Goal: Task Accomplishment & Management: Use online tool/utility

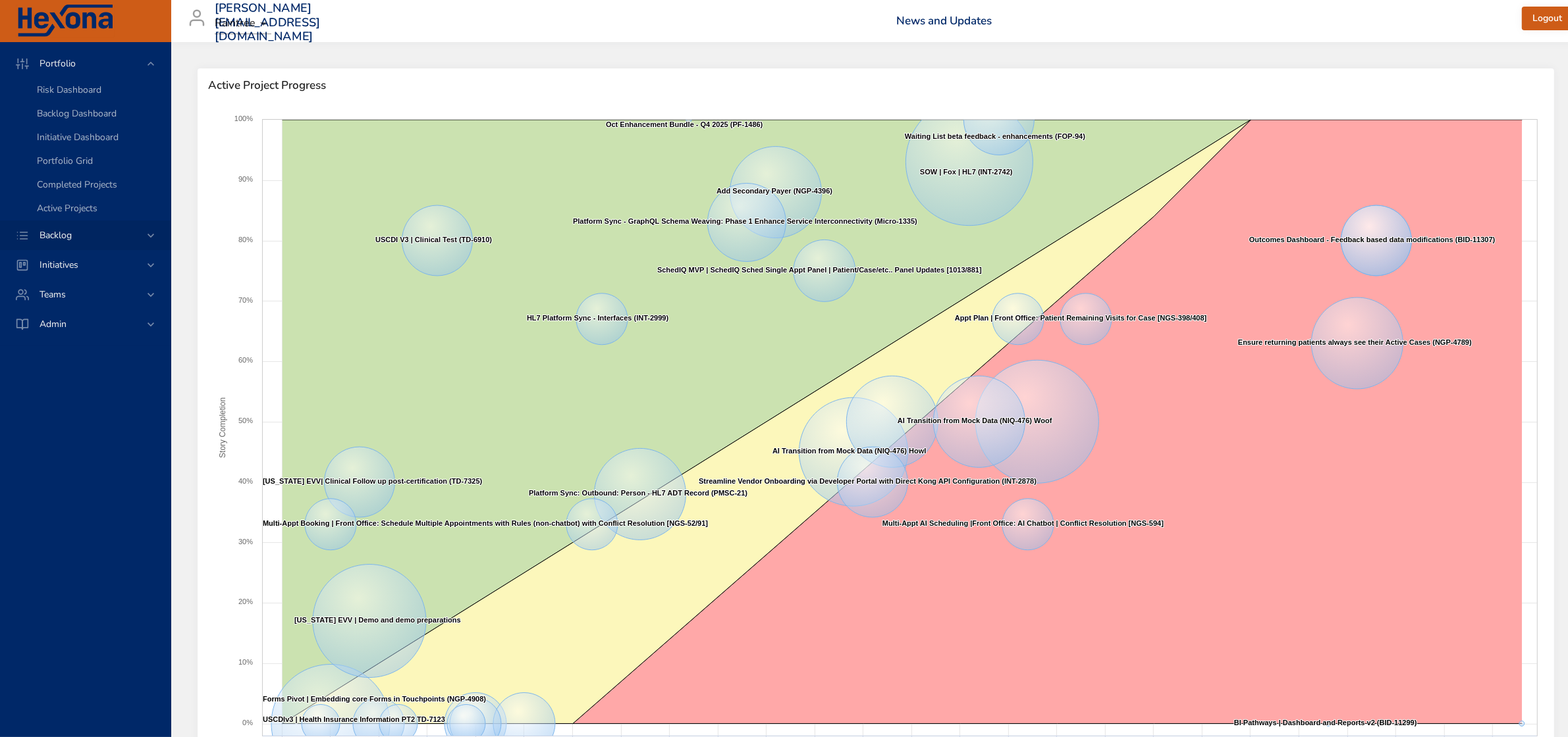
click at [65, 235] on span "Backlog" at bounding box center [56, 235] width 53 height 12
click at [74, 114] on span "Backlog Details" at bounding box center [68, 119] width 63 height 12
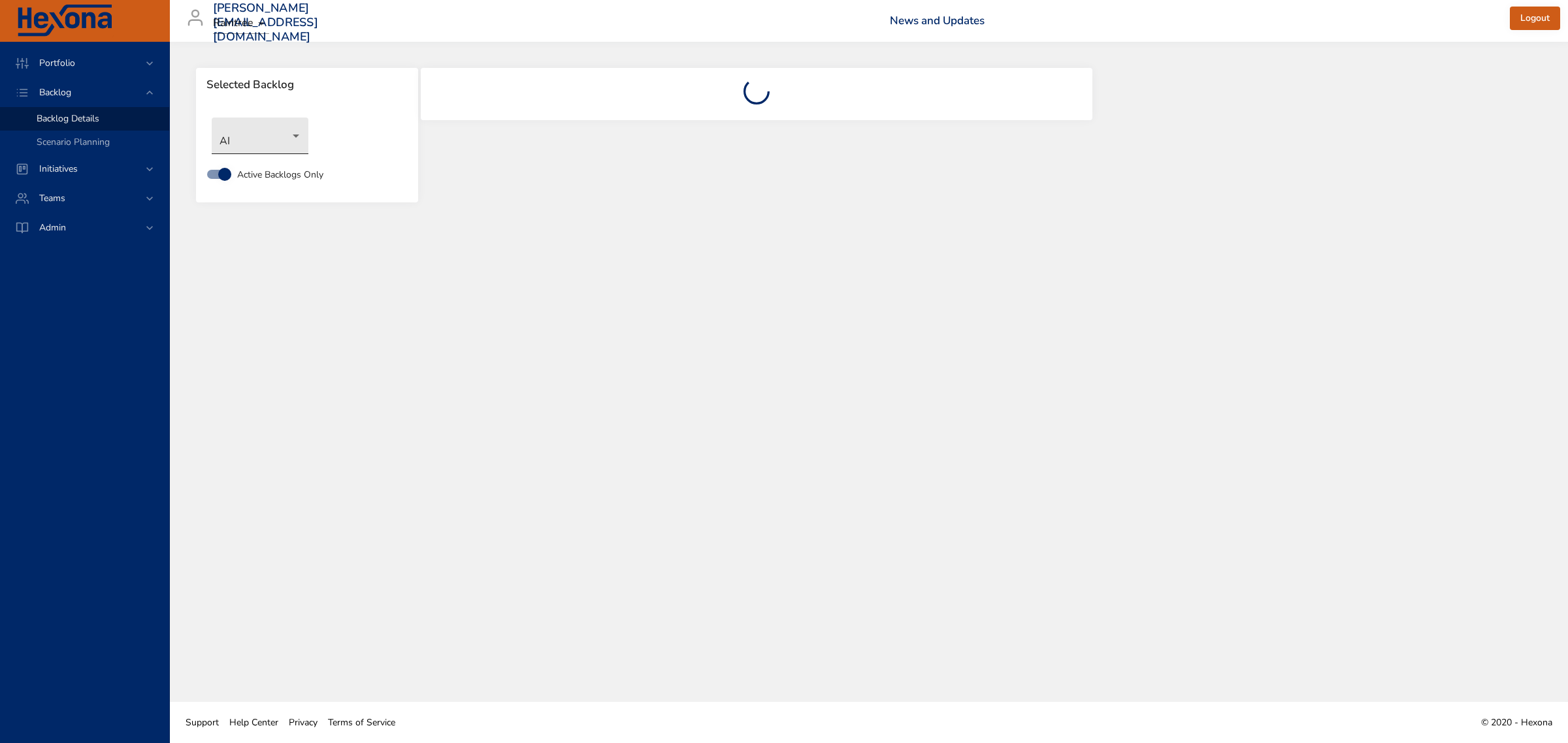
click at [300, 141] on body "Portfolio Backlog Backlog Details Scenario Planning Initiatives Teams Admin [PE…" at bounding box center [784, 371] width 1568 height 743
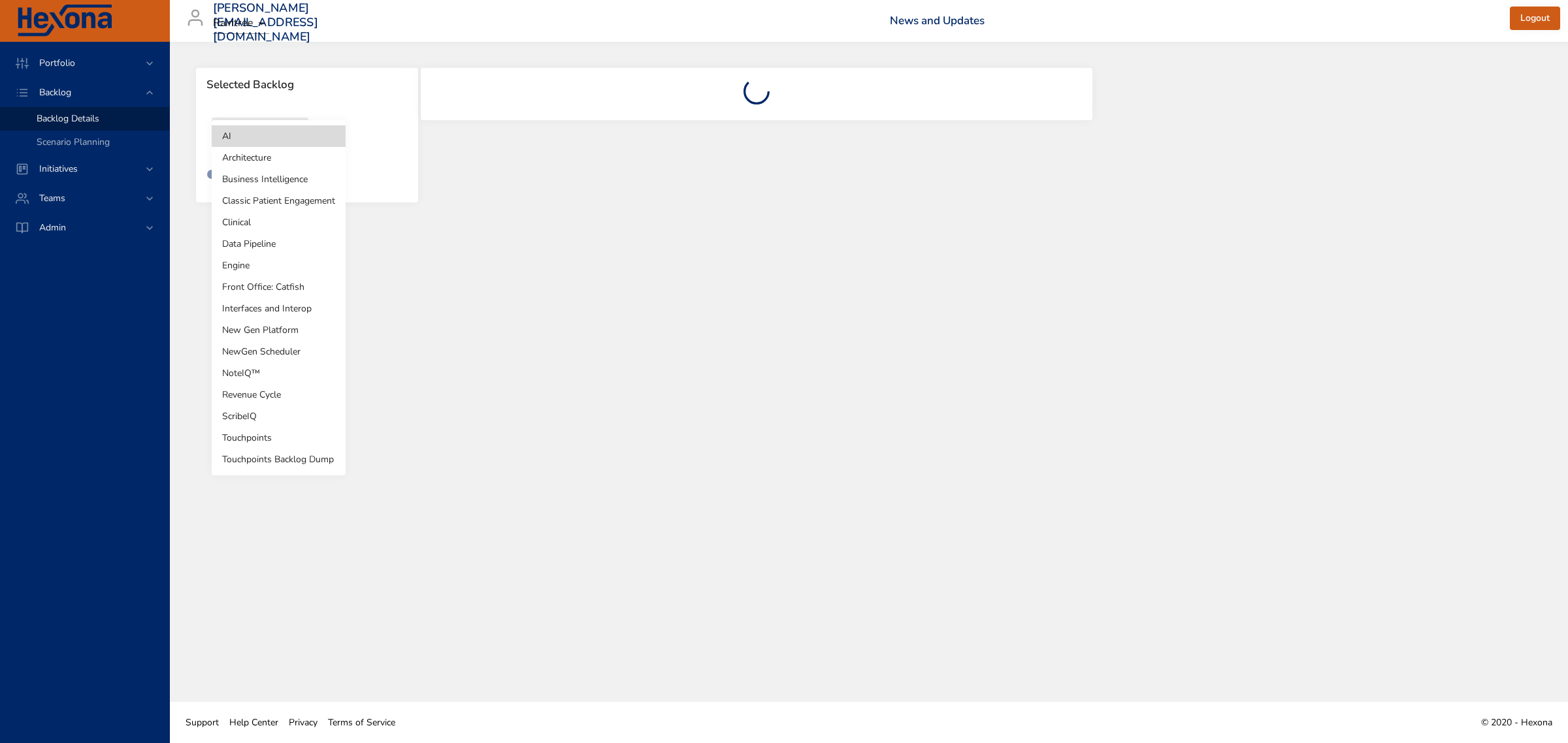
click at [276, 347] on li "NewGen Scheduler" at bounding box center [278, 351] width 134 height 21
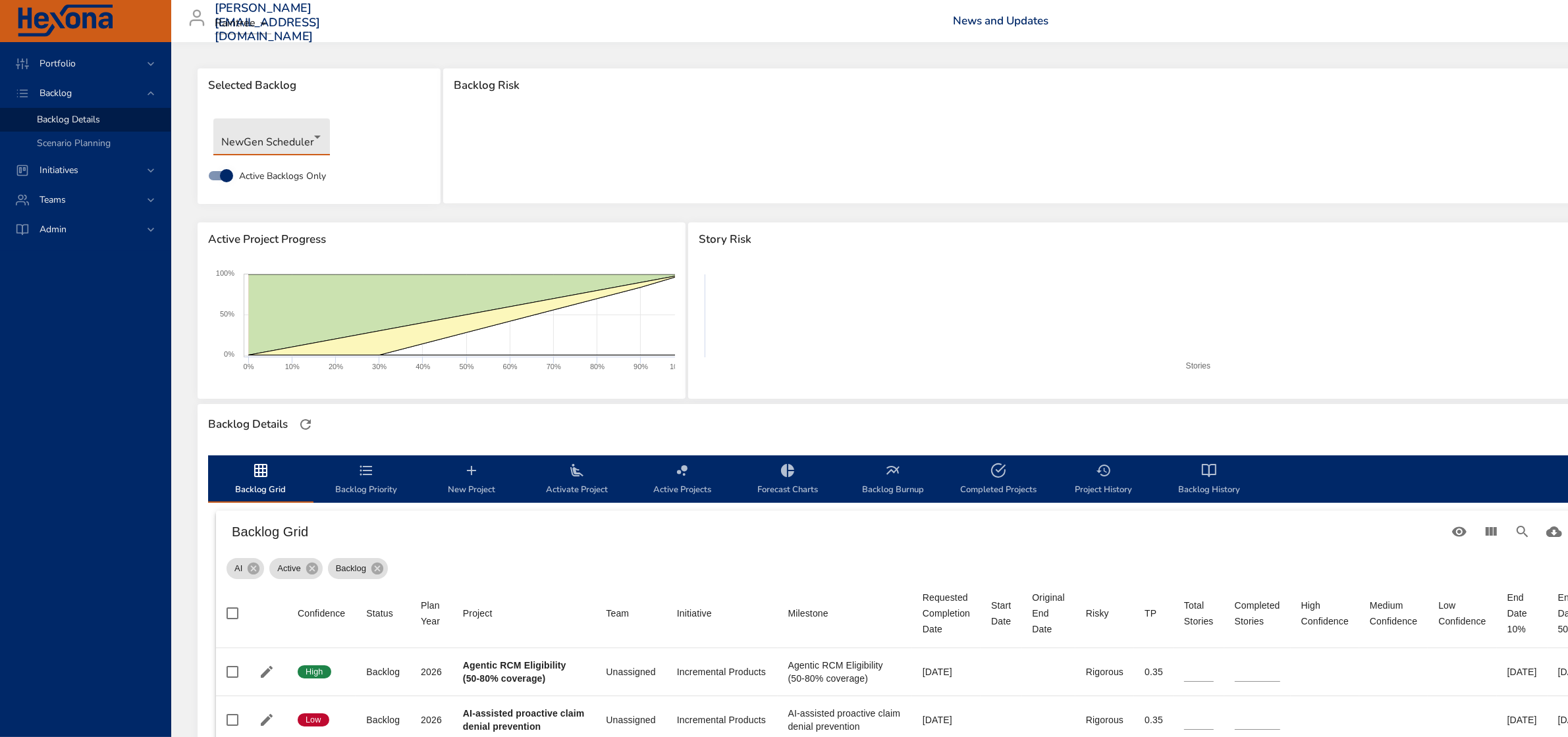
click at [1444, 527] on h6 "Backlog Grid" at bounding box center [837, 532] width 1212 height 21
type input "*"
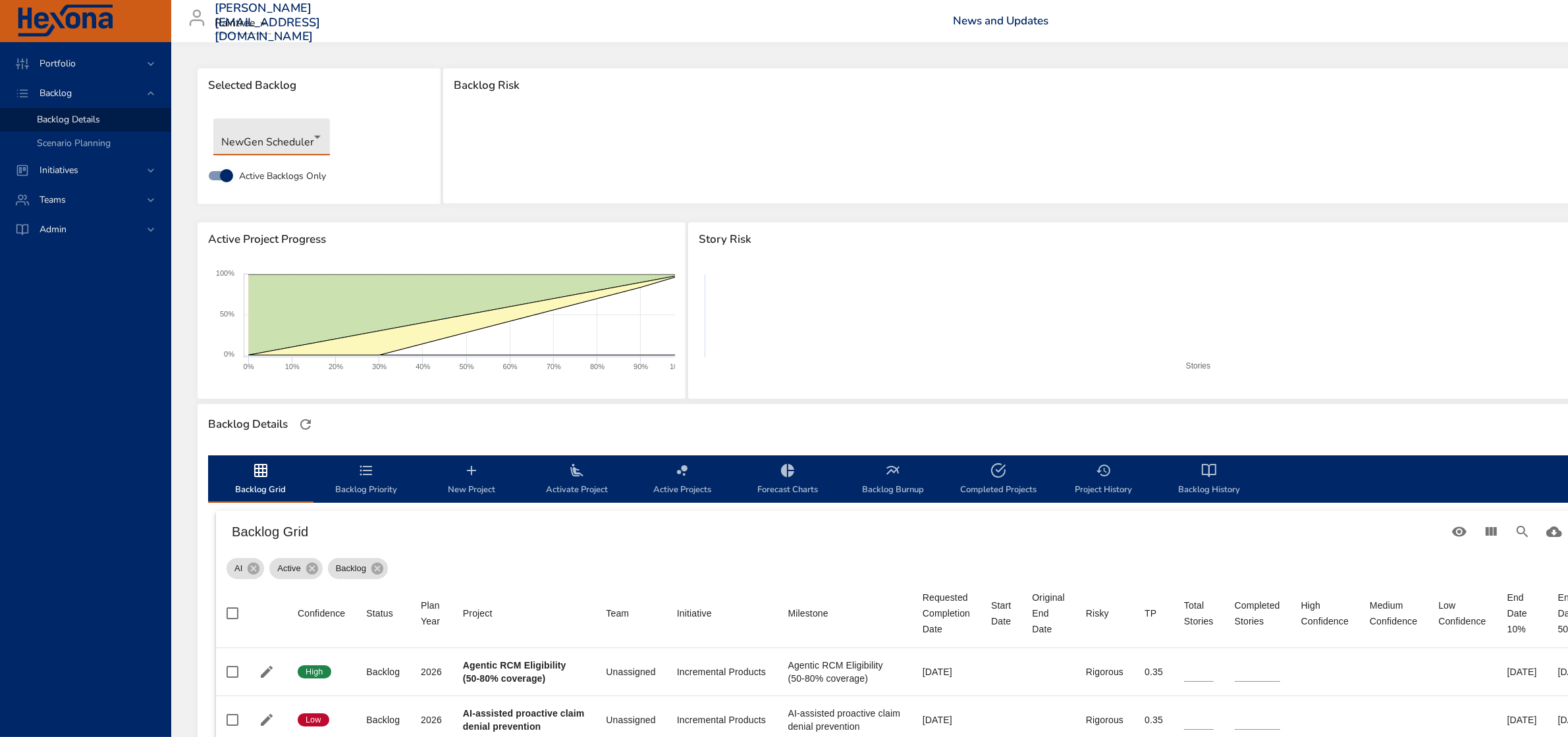
type input "*"
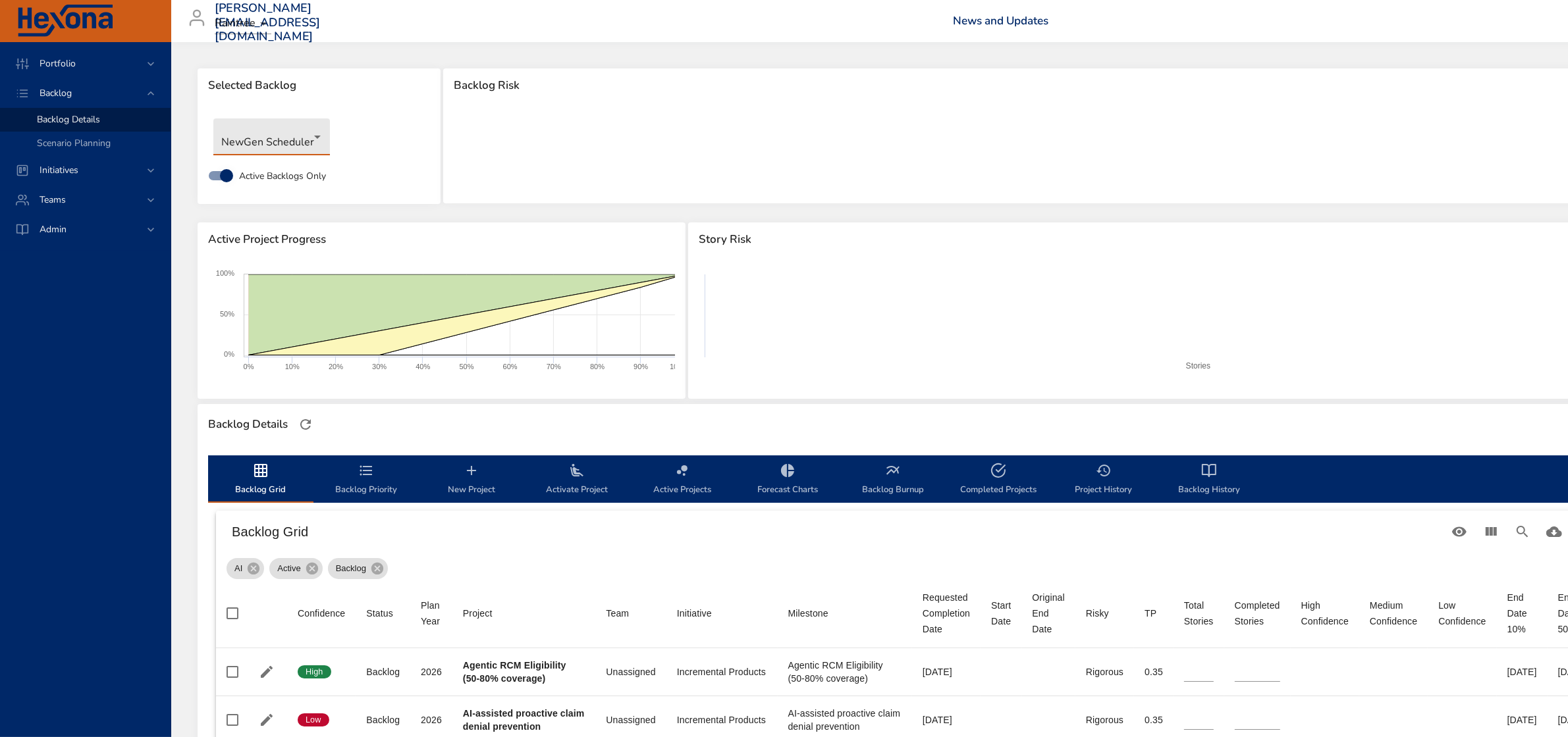
type input "*"
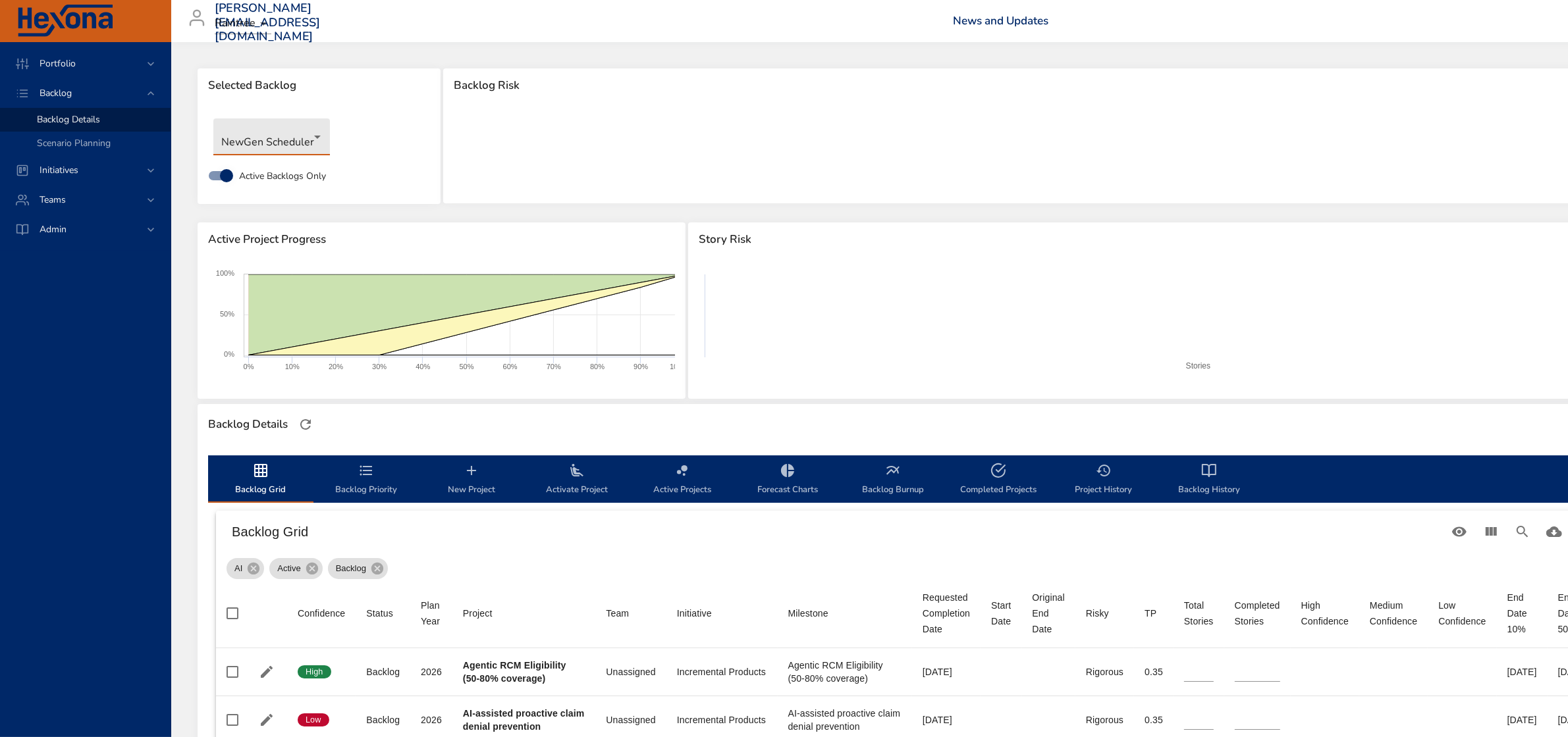
type input "*"
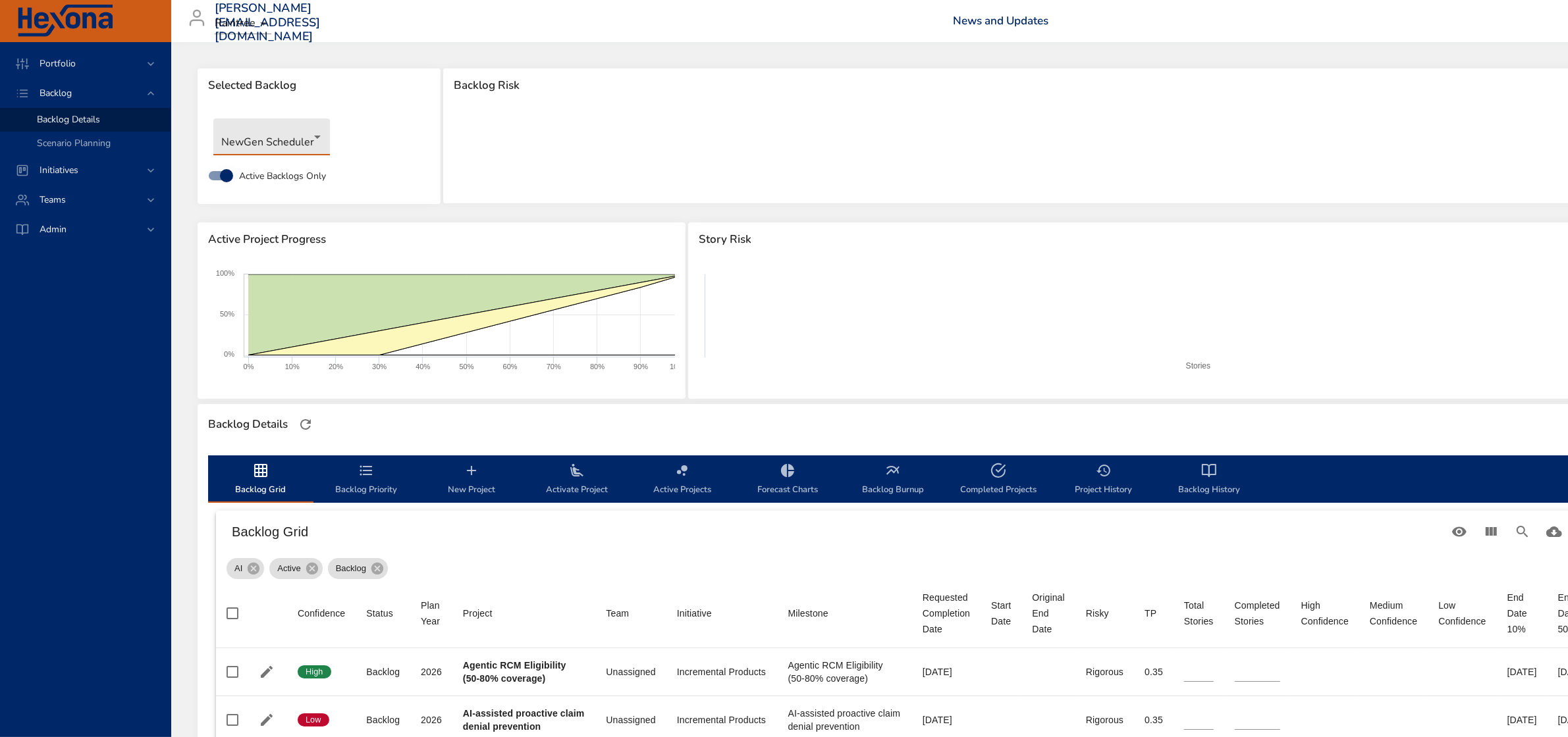
type input "*"
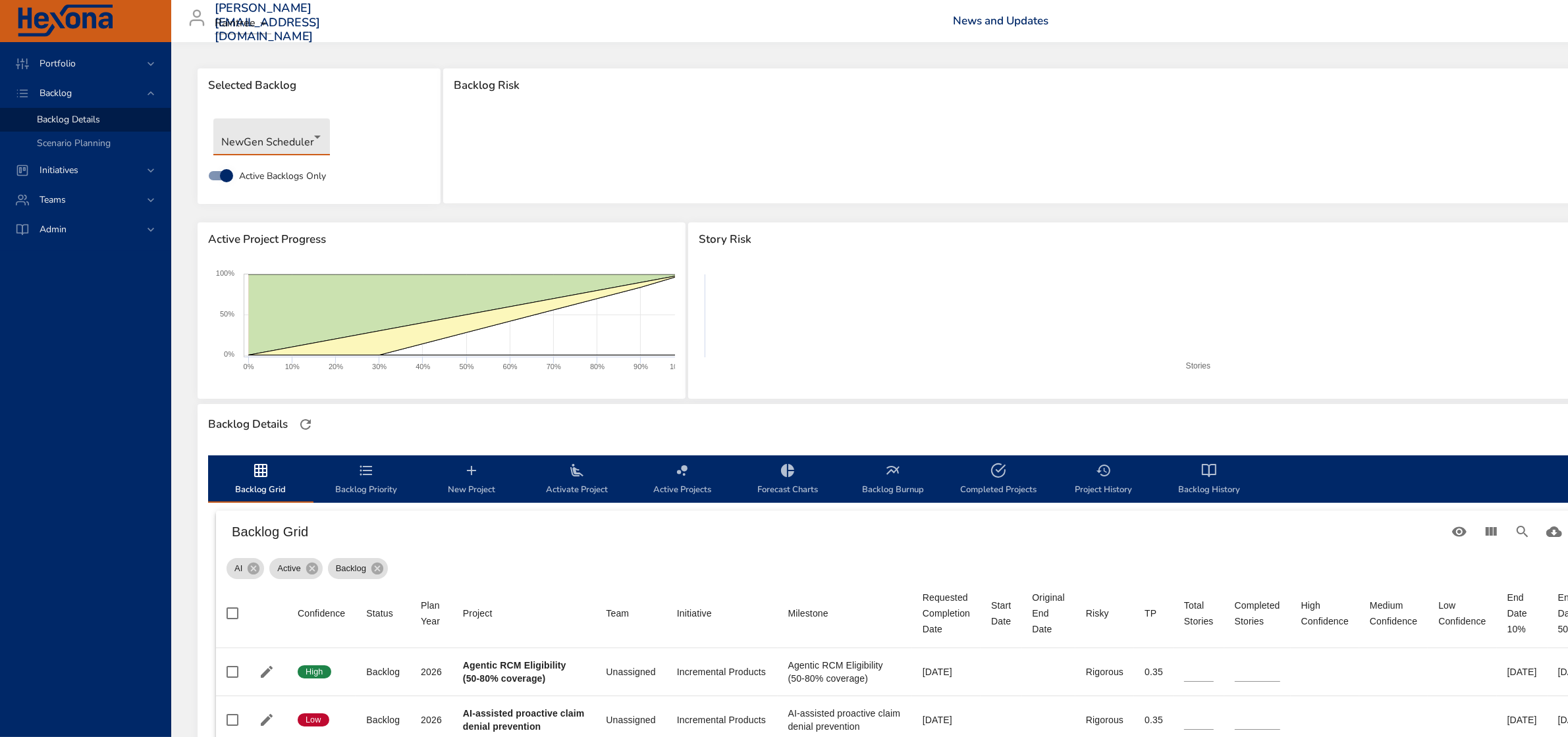
type input "*"
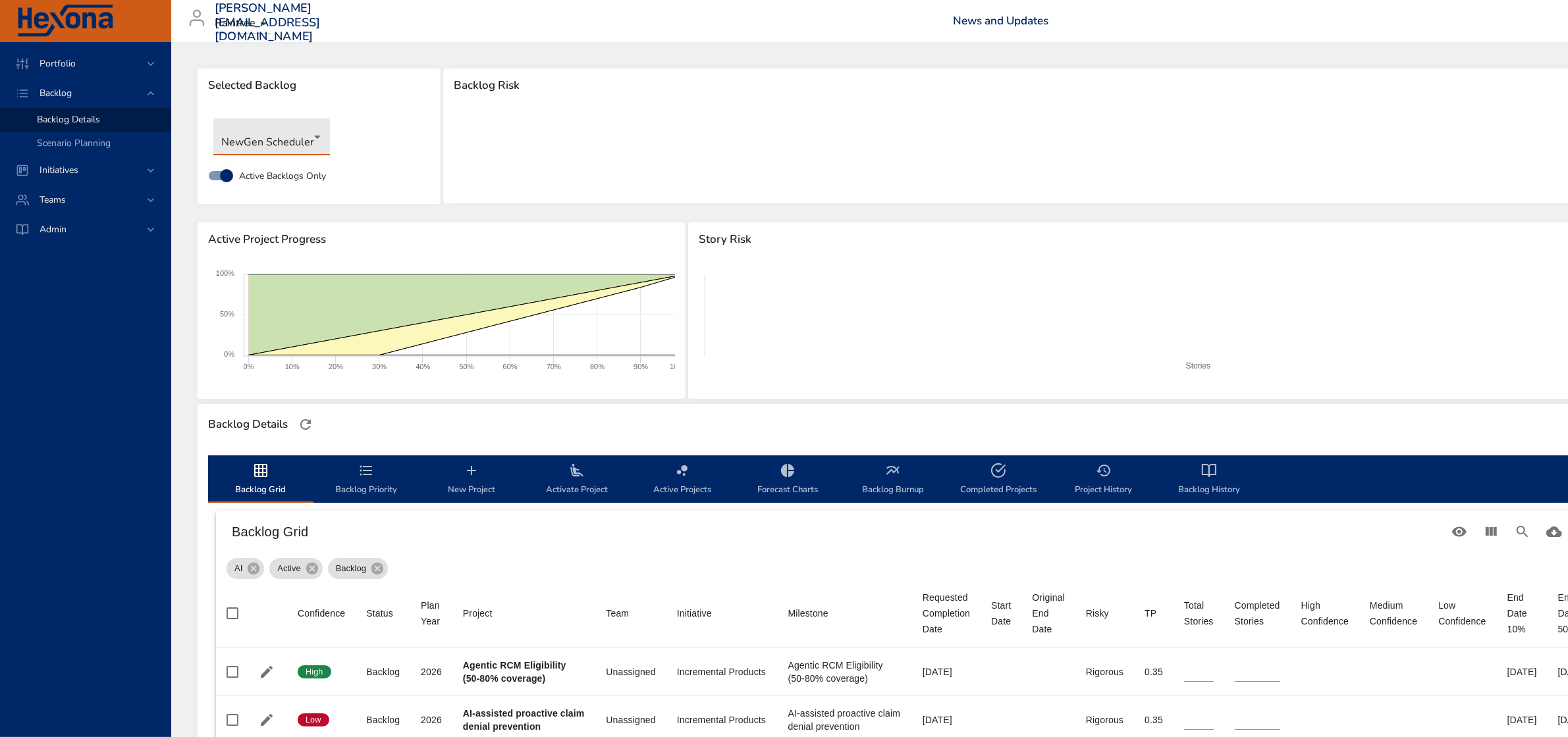
type input "*"
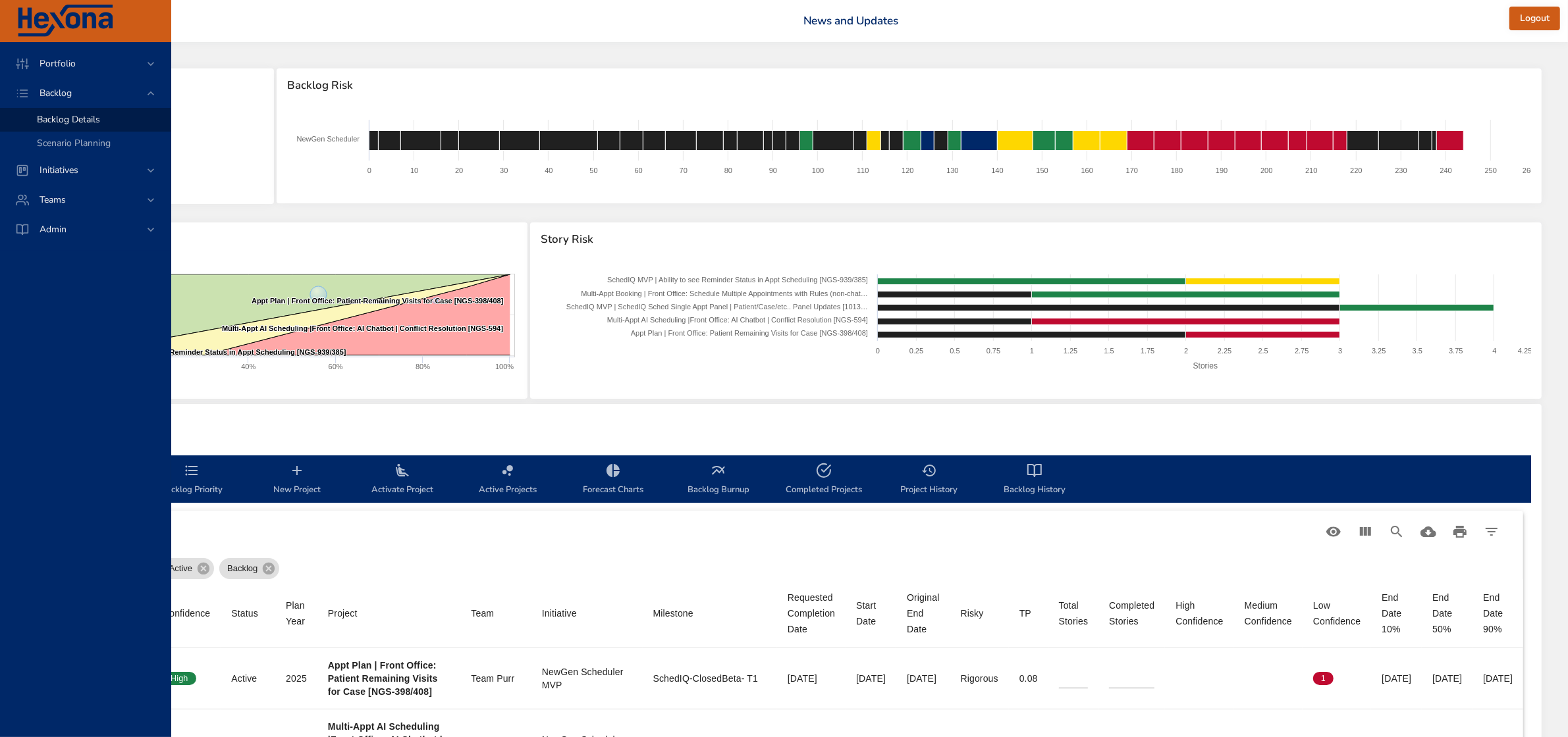
scroll to position [0, 274]
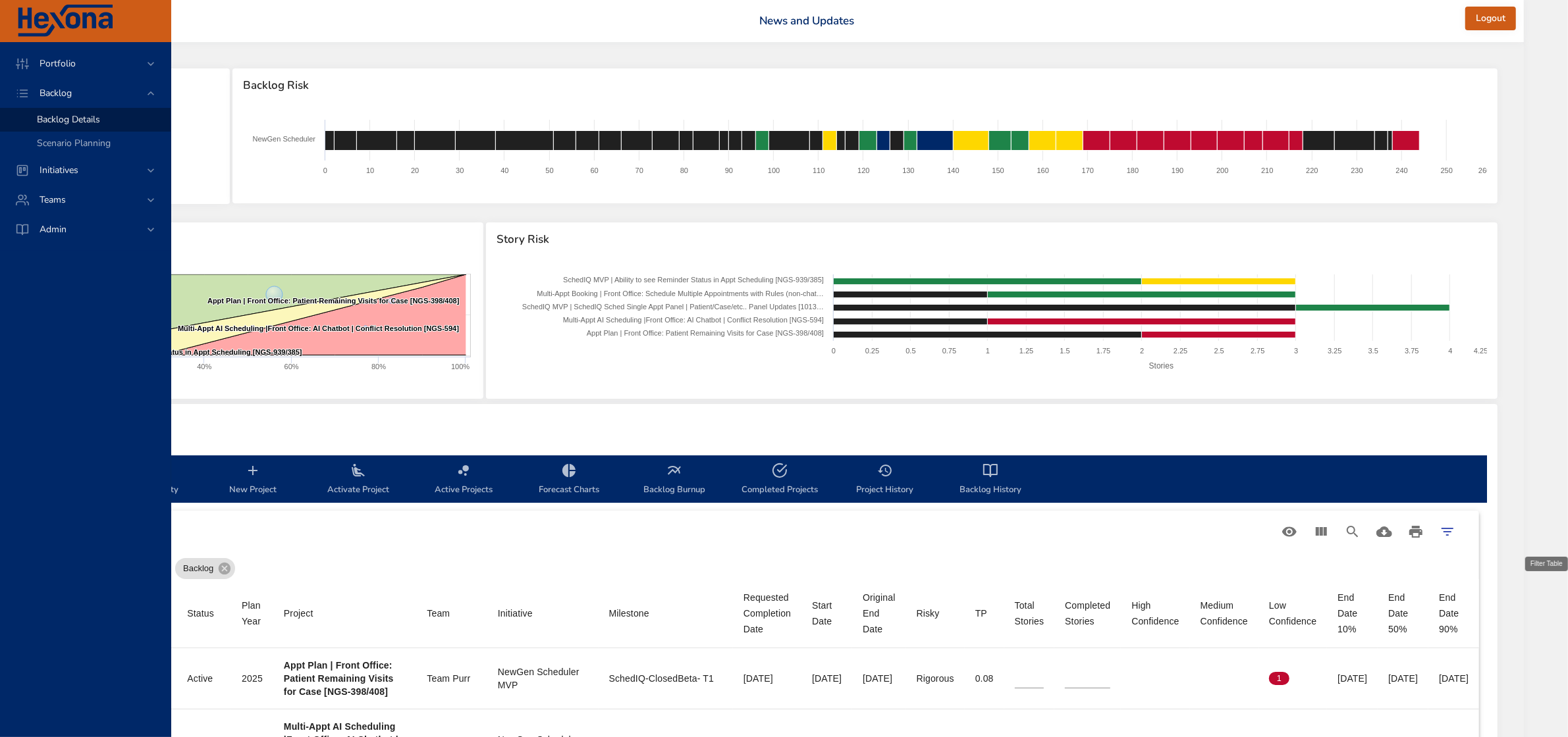
click at [1456, 530] on icon "Filter Table" at bounding box center [1447, 532] width 16 height 16
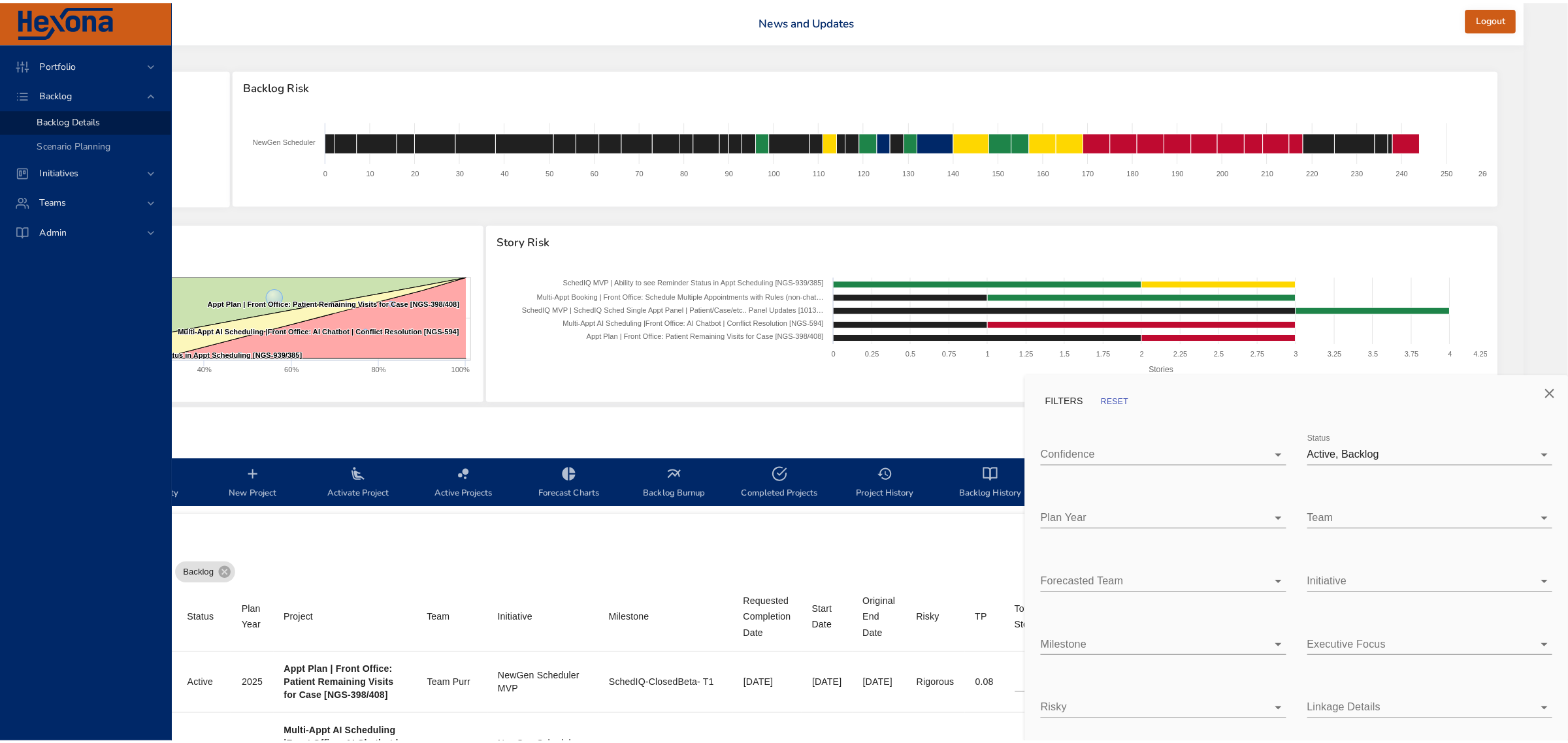
scroll to position [0, 259]
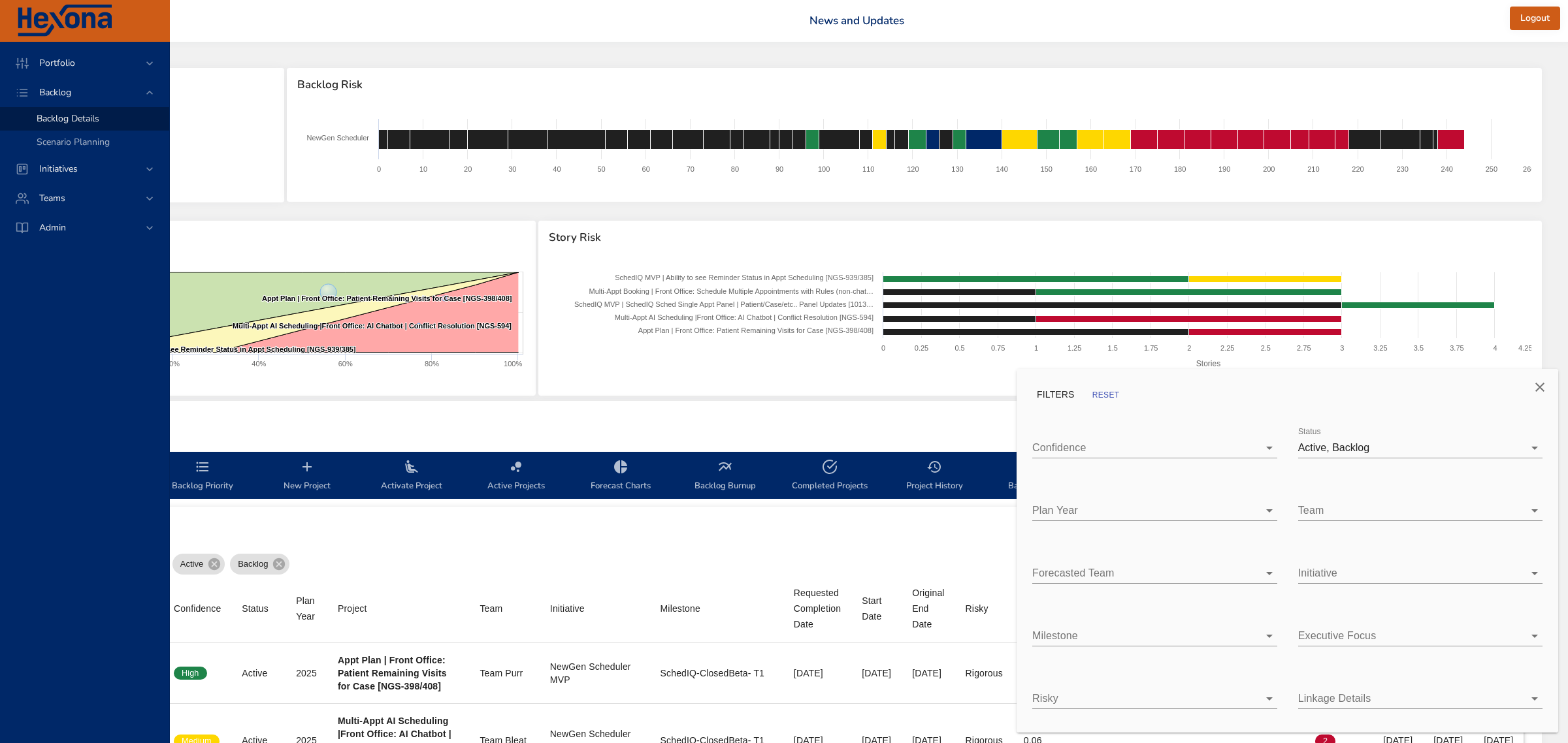
click at [1168, 503] on body "Portfolio Backlog Backlog Details Scenario Planning Initiatives Teams Admin fau…" at bounding box center [623, 371] width 1568 height 743
click at [1137, 554] on ul "2025 2026" at bounding box center [1154, 525] width 245 height 68
click at [940, 539] on div at bounding box center [784, 371] width 1568 height 743
type input "*"
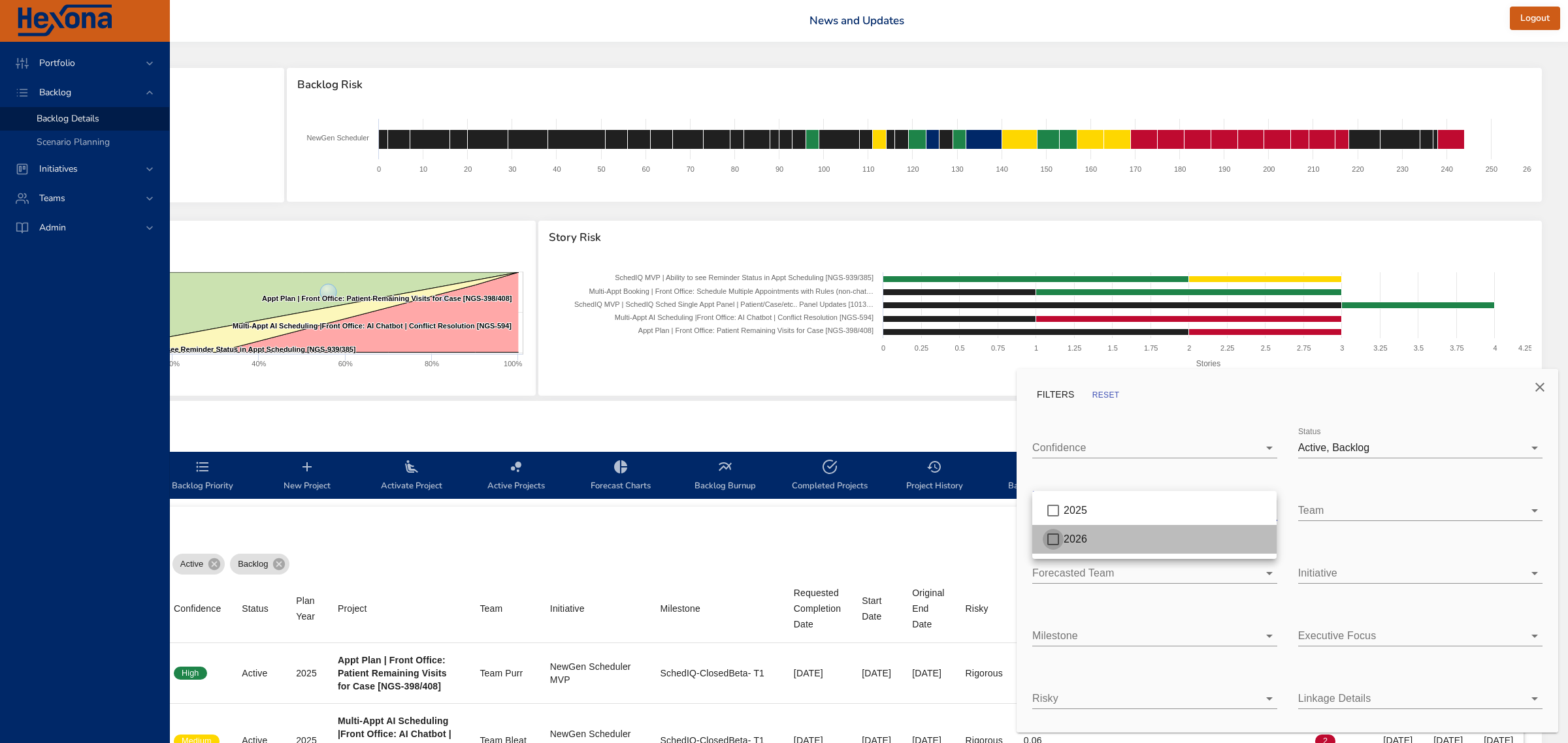
type input "*"
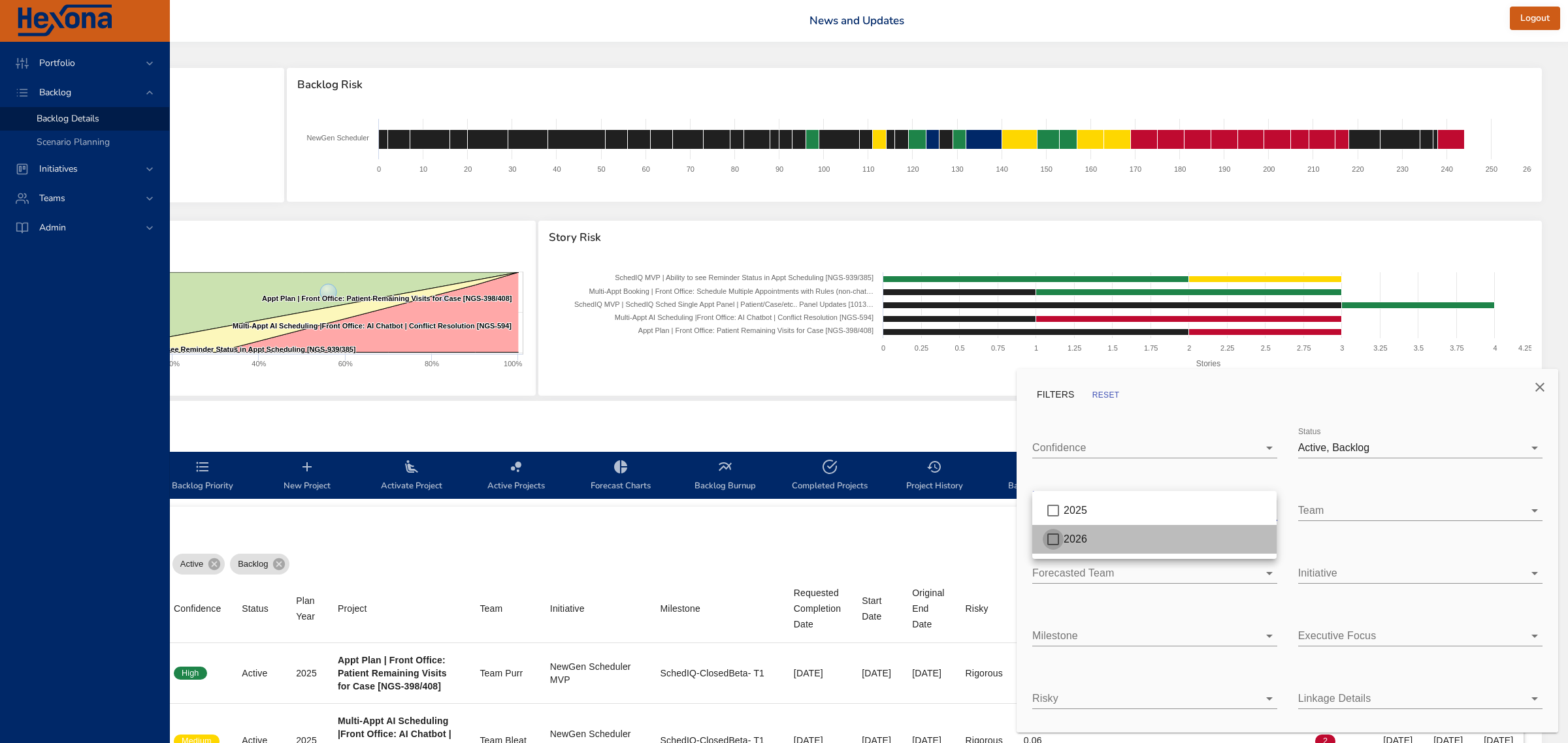
type input "*"
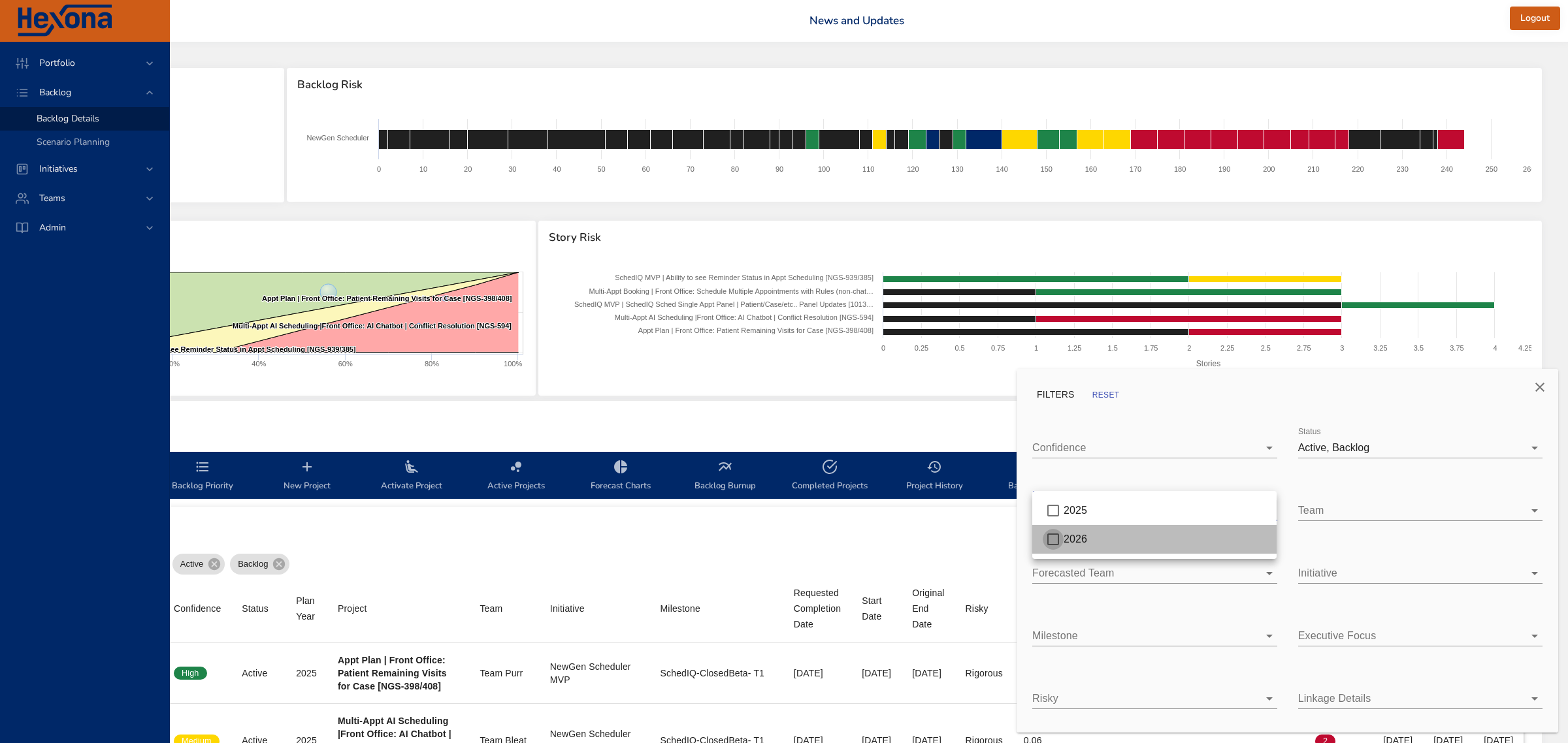
type input "*"
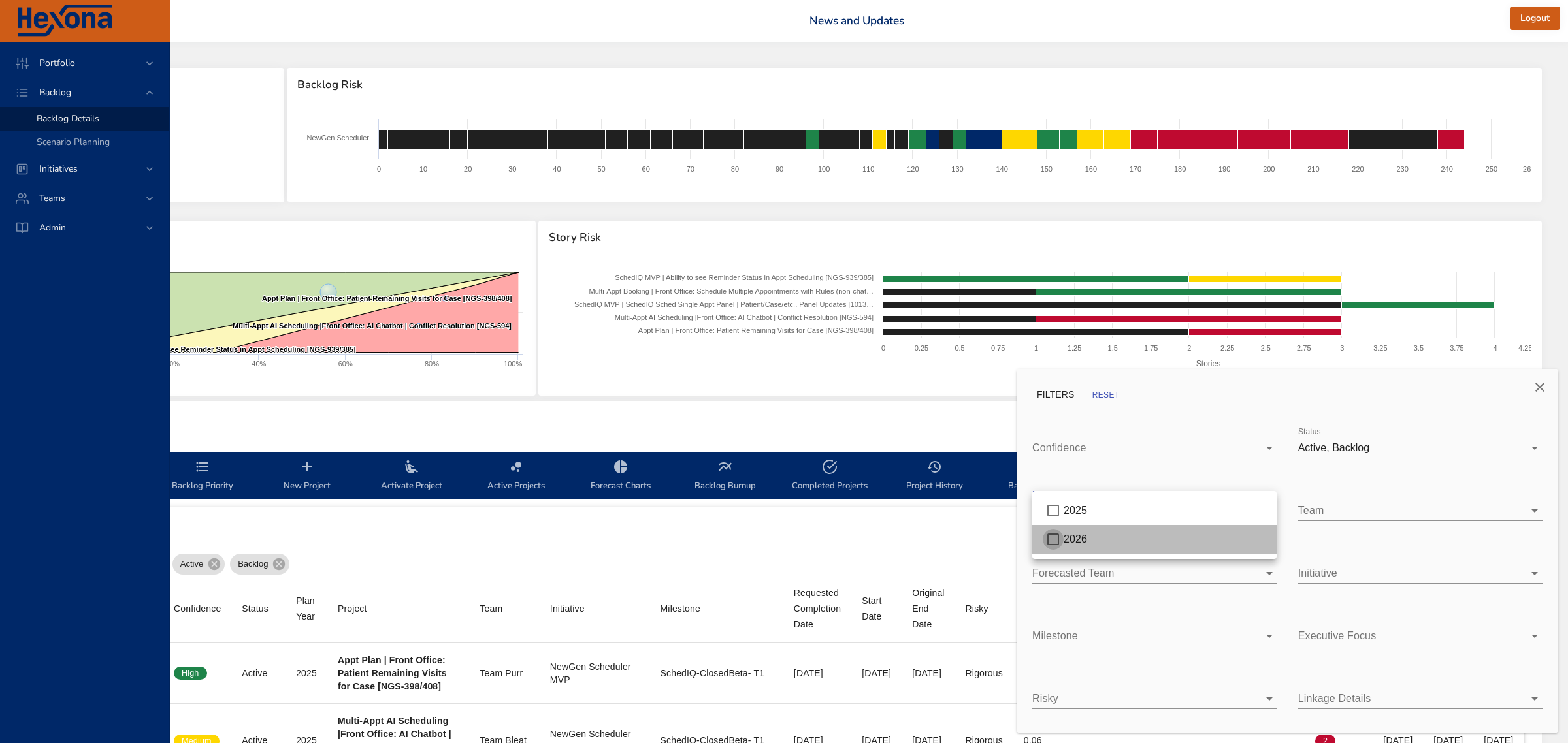
type input "*"
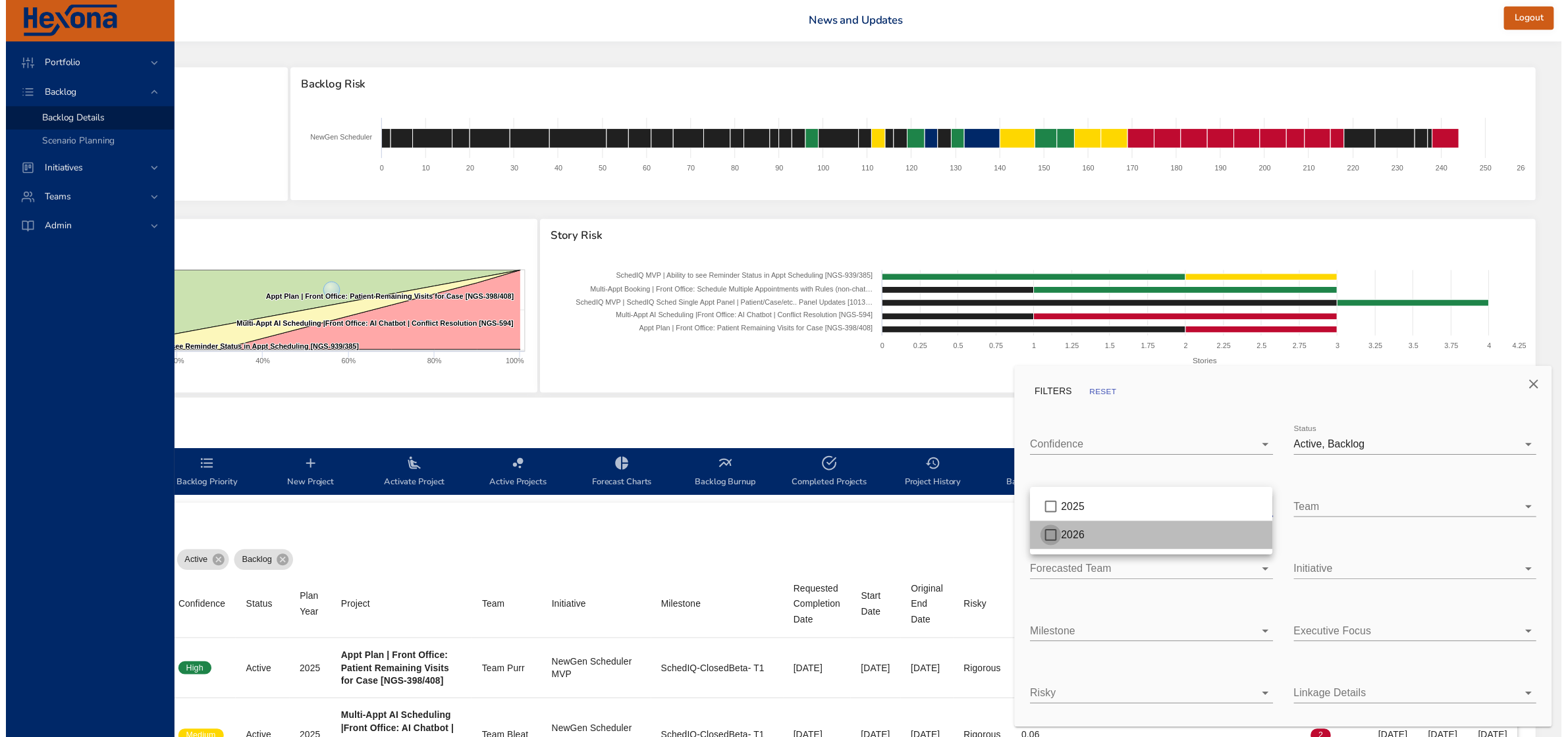
scroll to position [0, 242]
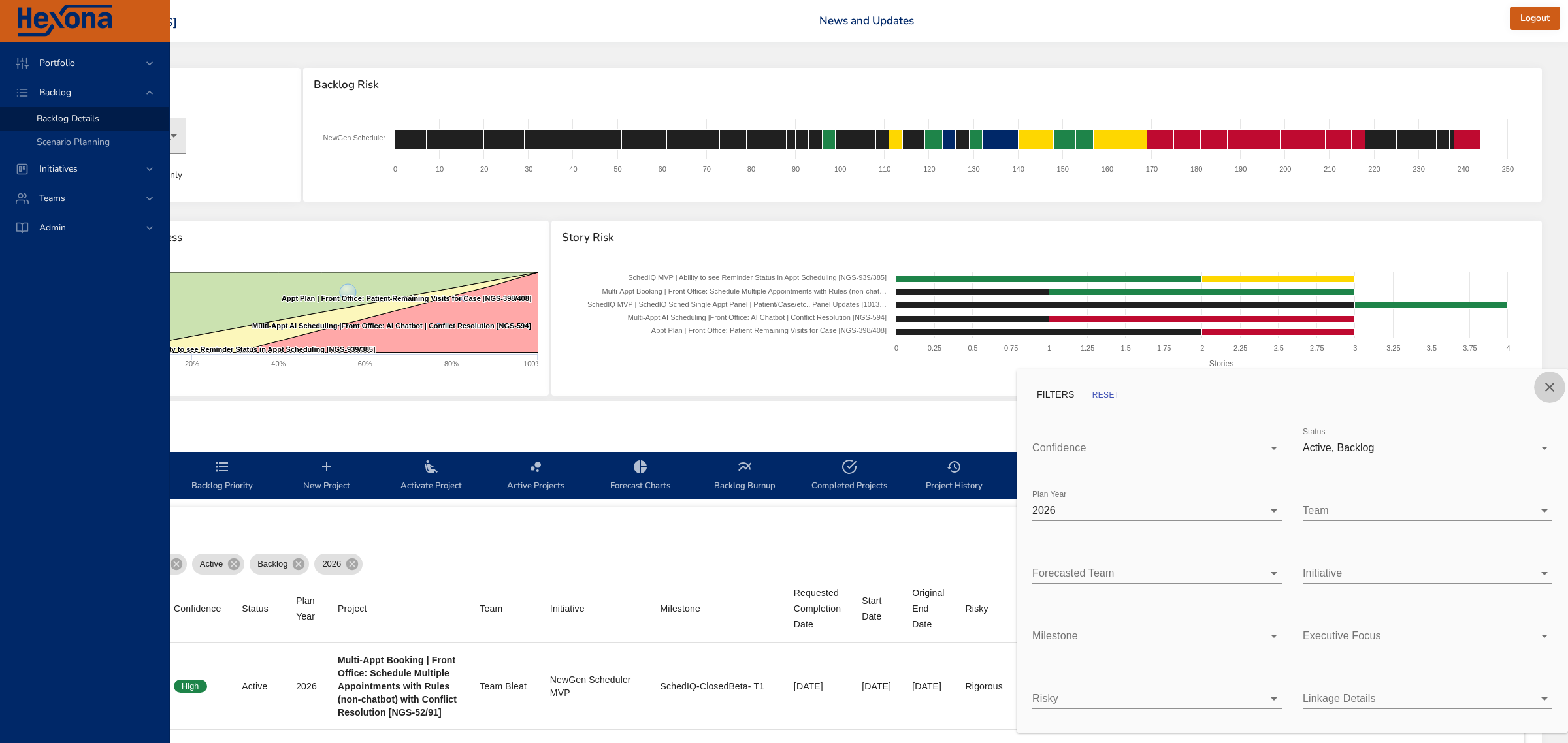
click at [1546, 376] on button "Close" at bounding box center [1549, 388] width 32 height 32
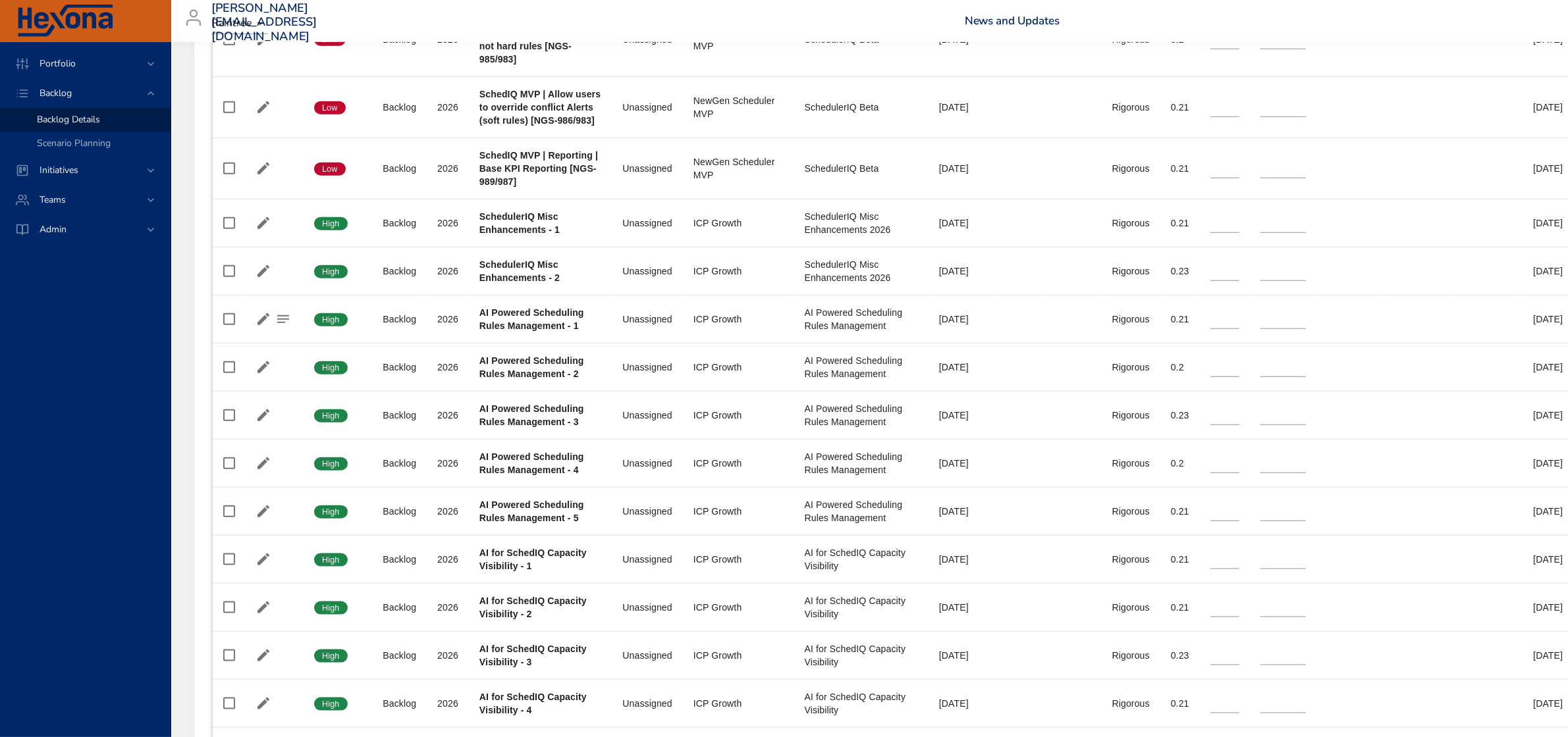
scroll to position [2139, 3]
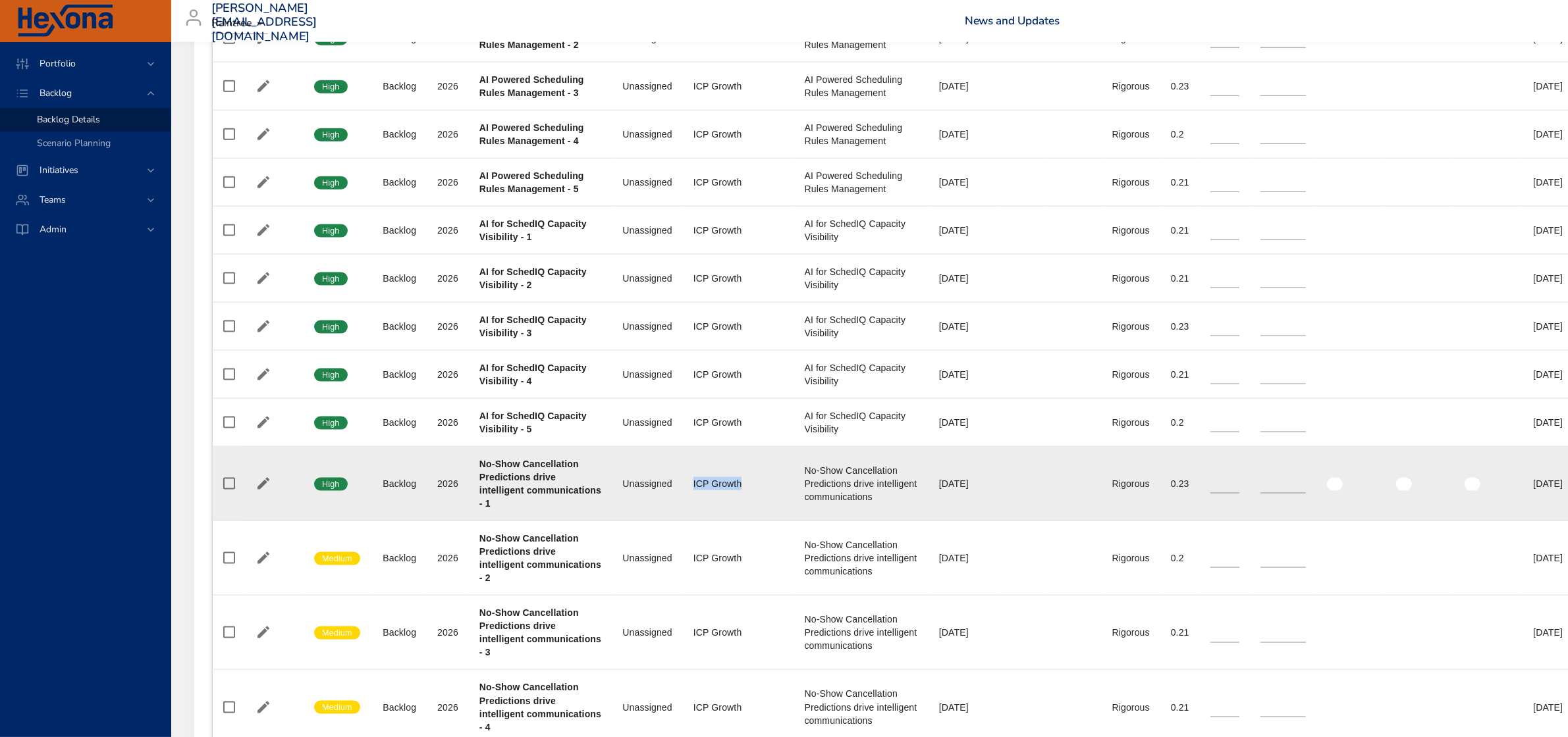
drag, startPoint x: 687, startPoint y: 477, endPoint x: 739, endPoint y: 481, distance: 52.2
click at [739, 481] on div "ICP Growth" at bounding box center [738, 483] width 90 height 13
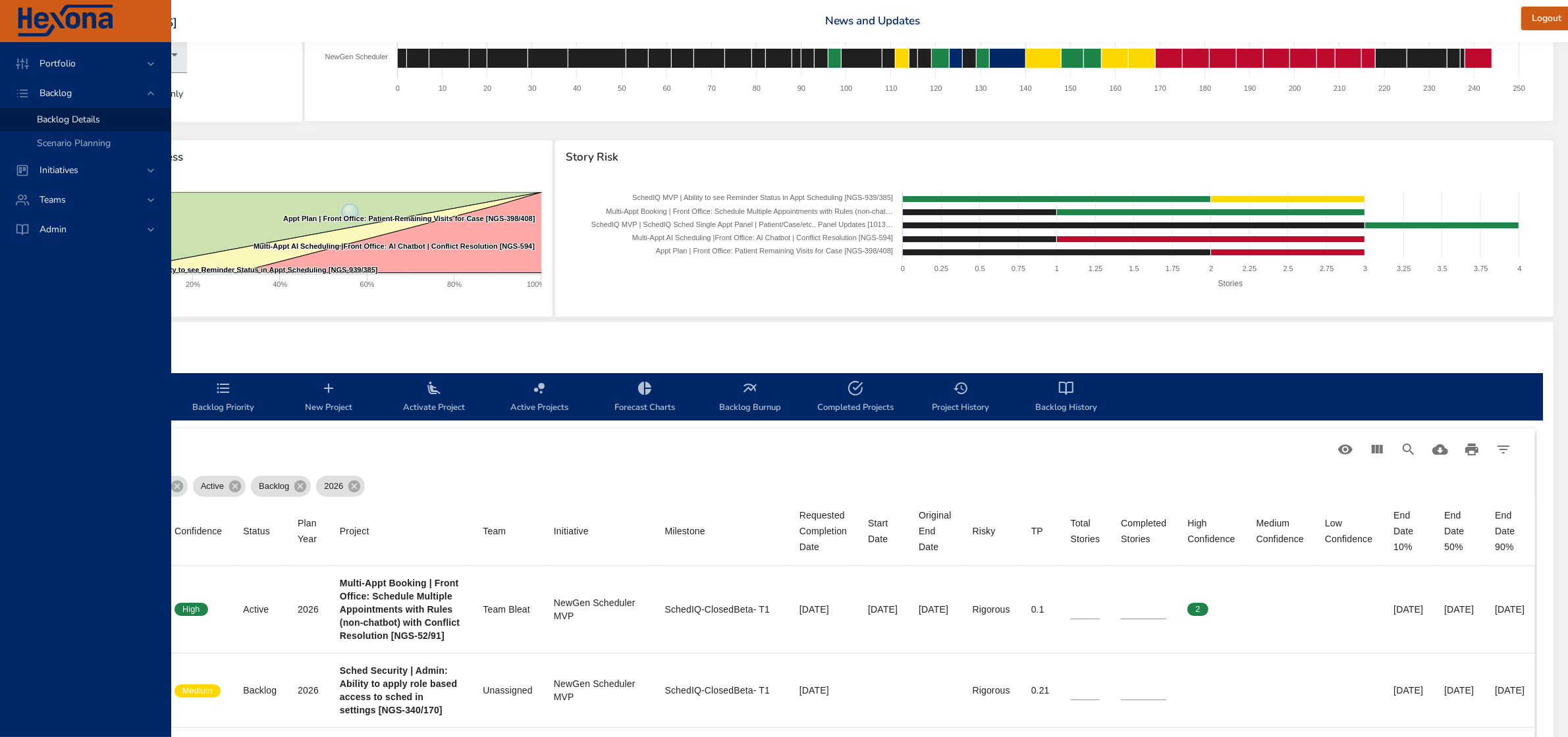
scroll to position [83, 254]
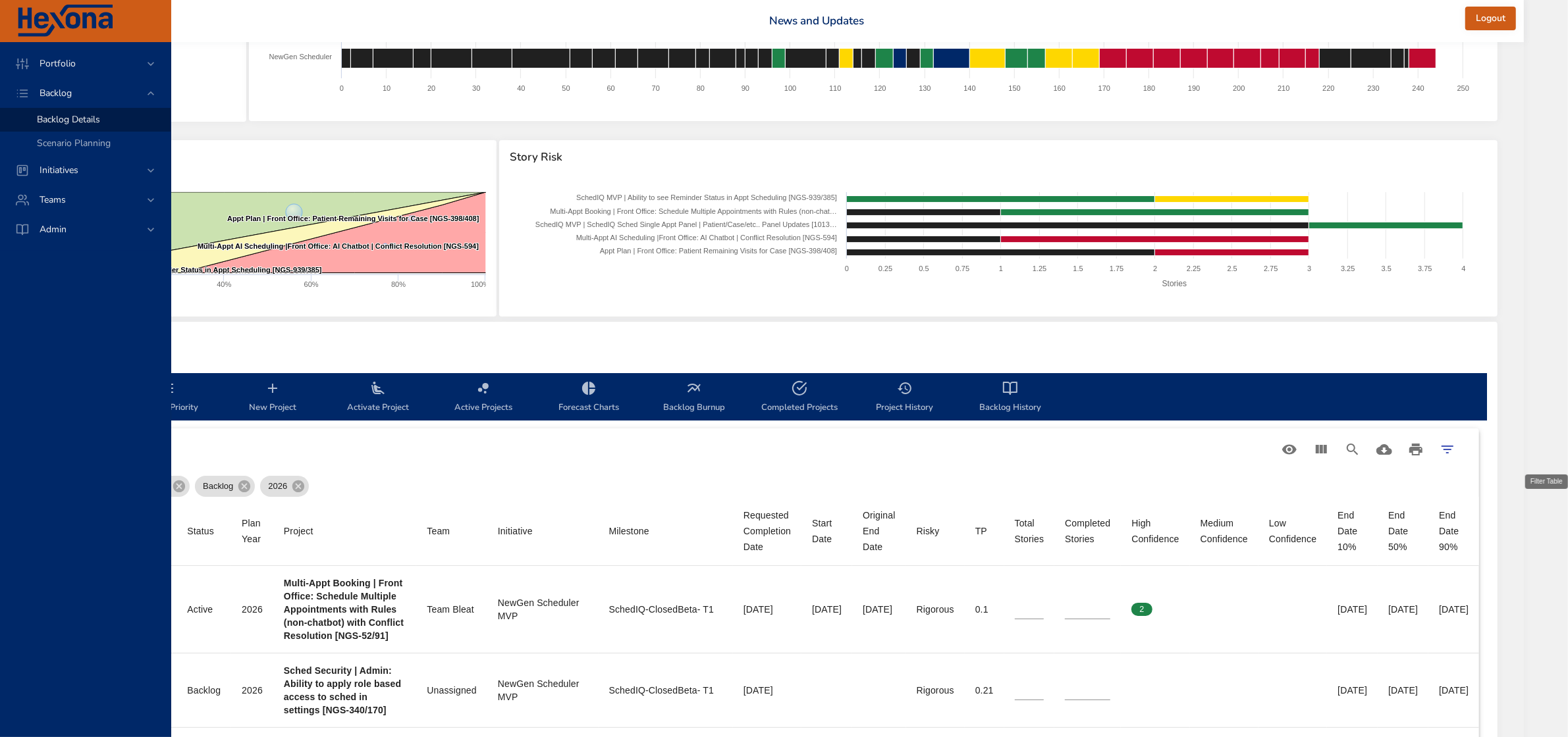
click at [1456, 445] on icon "Filter Table" at bounding box center [1447, 449] width 16 height 16
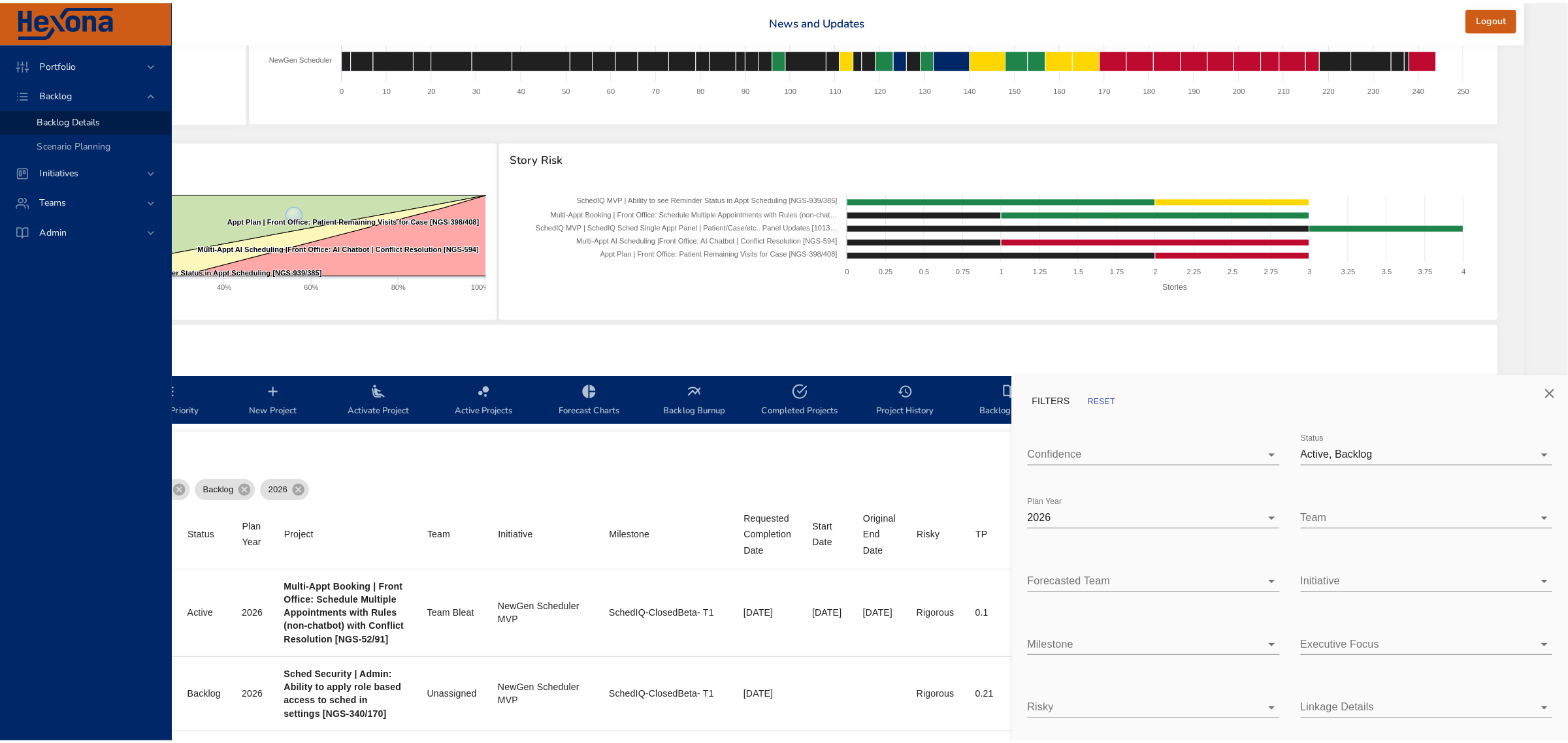
scroll to position [82, 240]
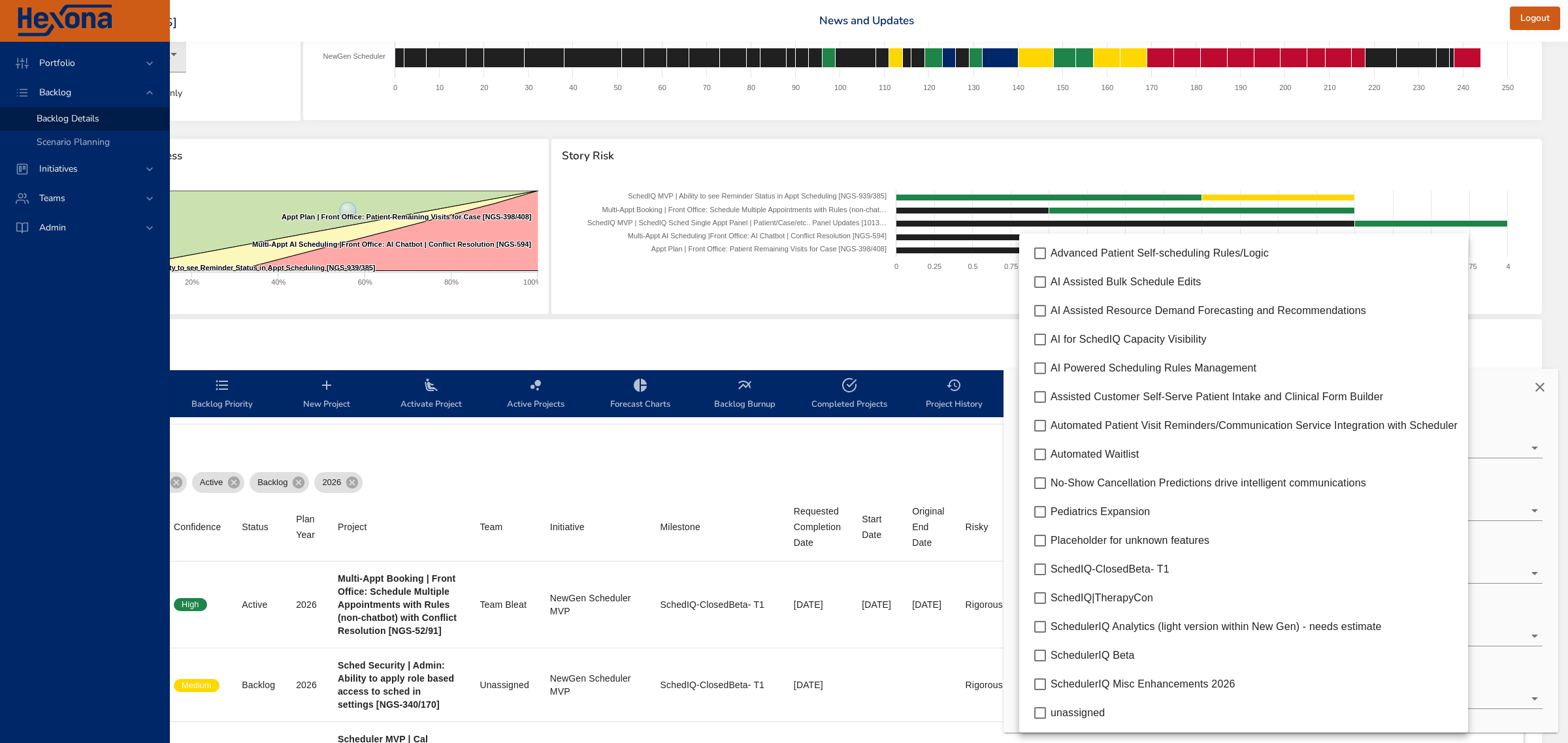
click at [1098, 638] on body "Portfolio Backlog Backlog Details Scenario Planning Initiatives Teams Admin fau…" at bounding box center [643, 289] width 1568 height 743
click at [1159, 344] on span "AI for SchedIQ Capacity Visibility" at bounding box center [1128, 339] width 156 height 11
type input "*"
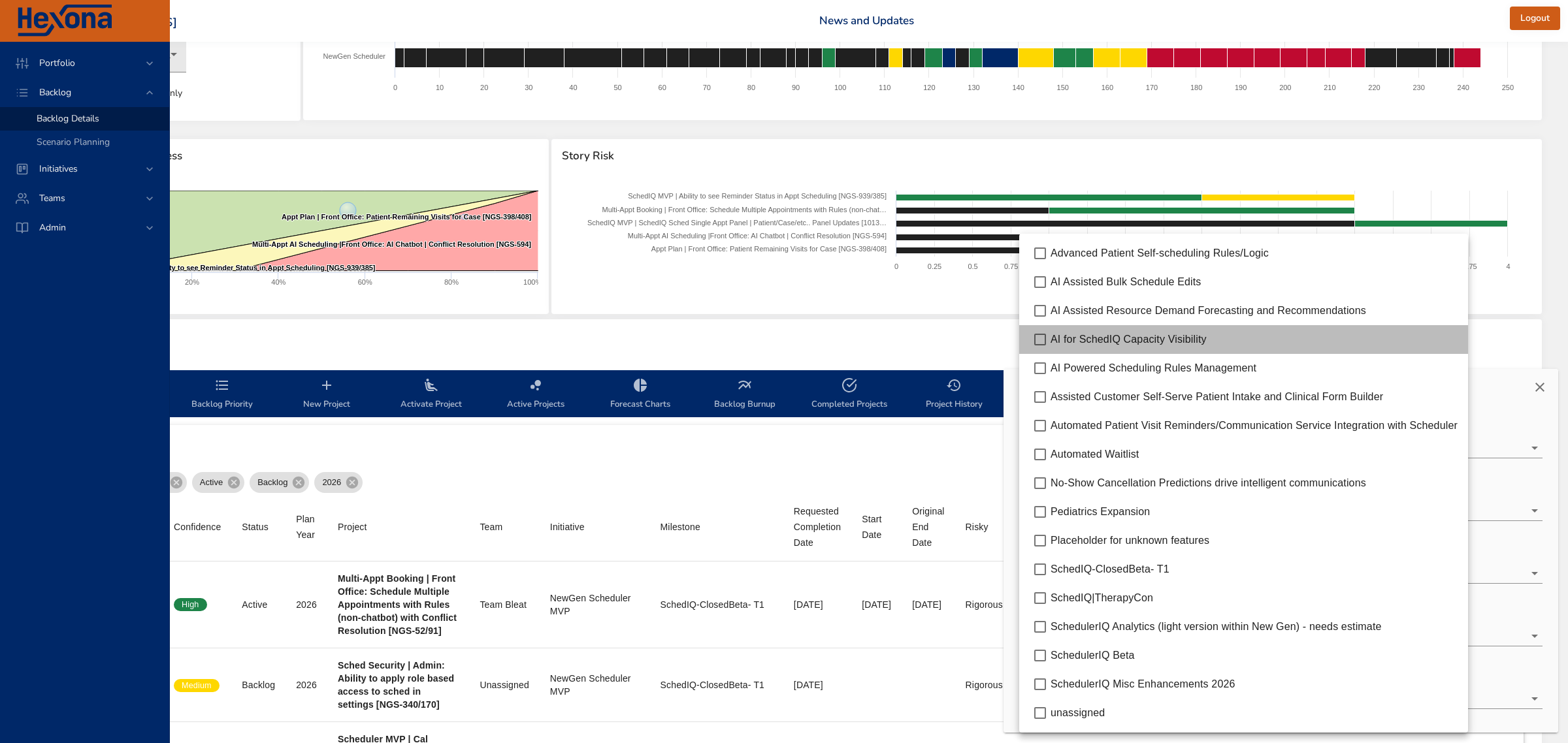
type input "*"
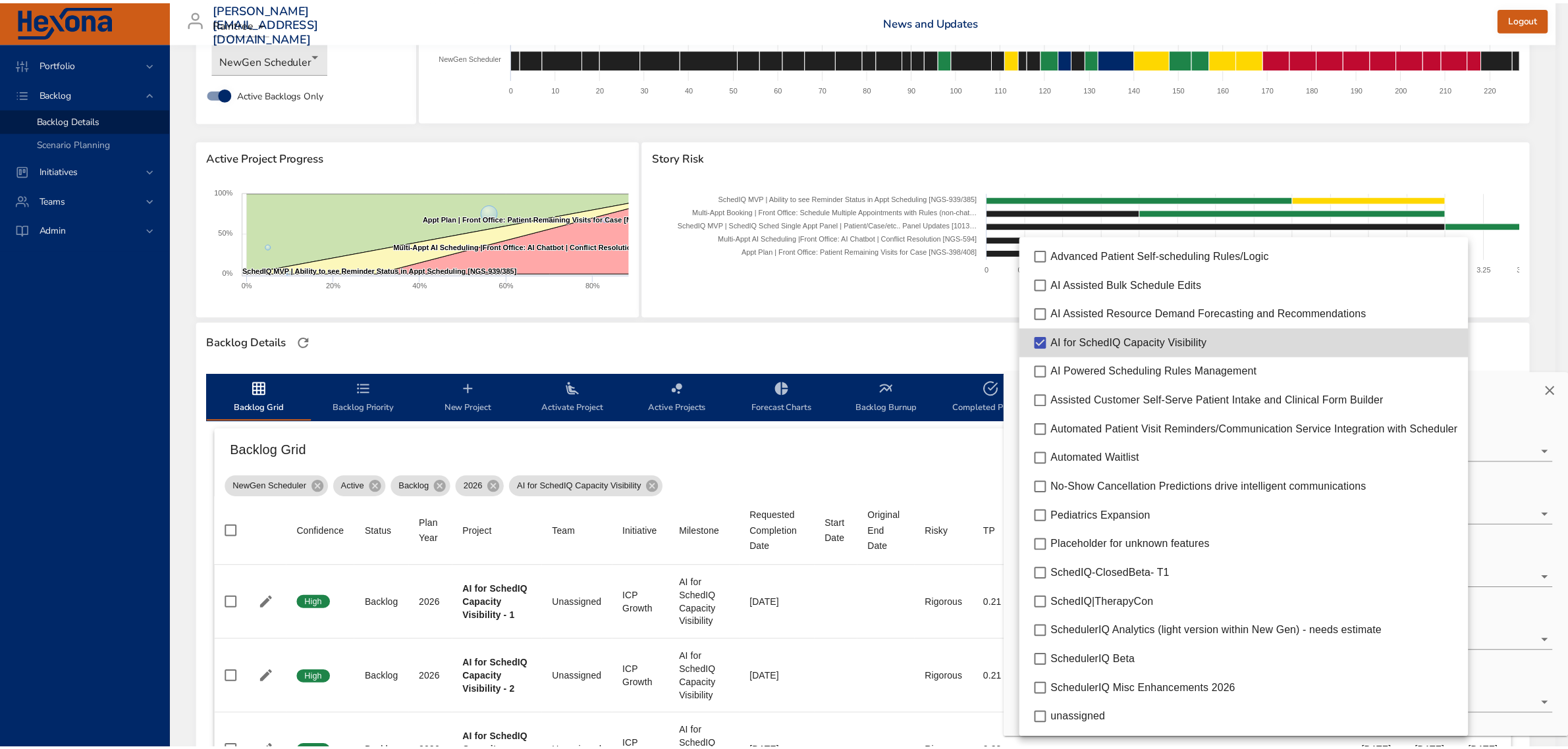
scroll to position [83, 0]
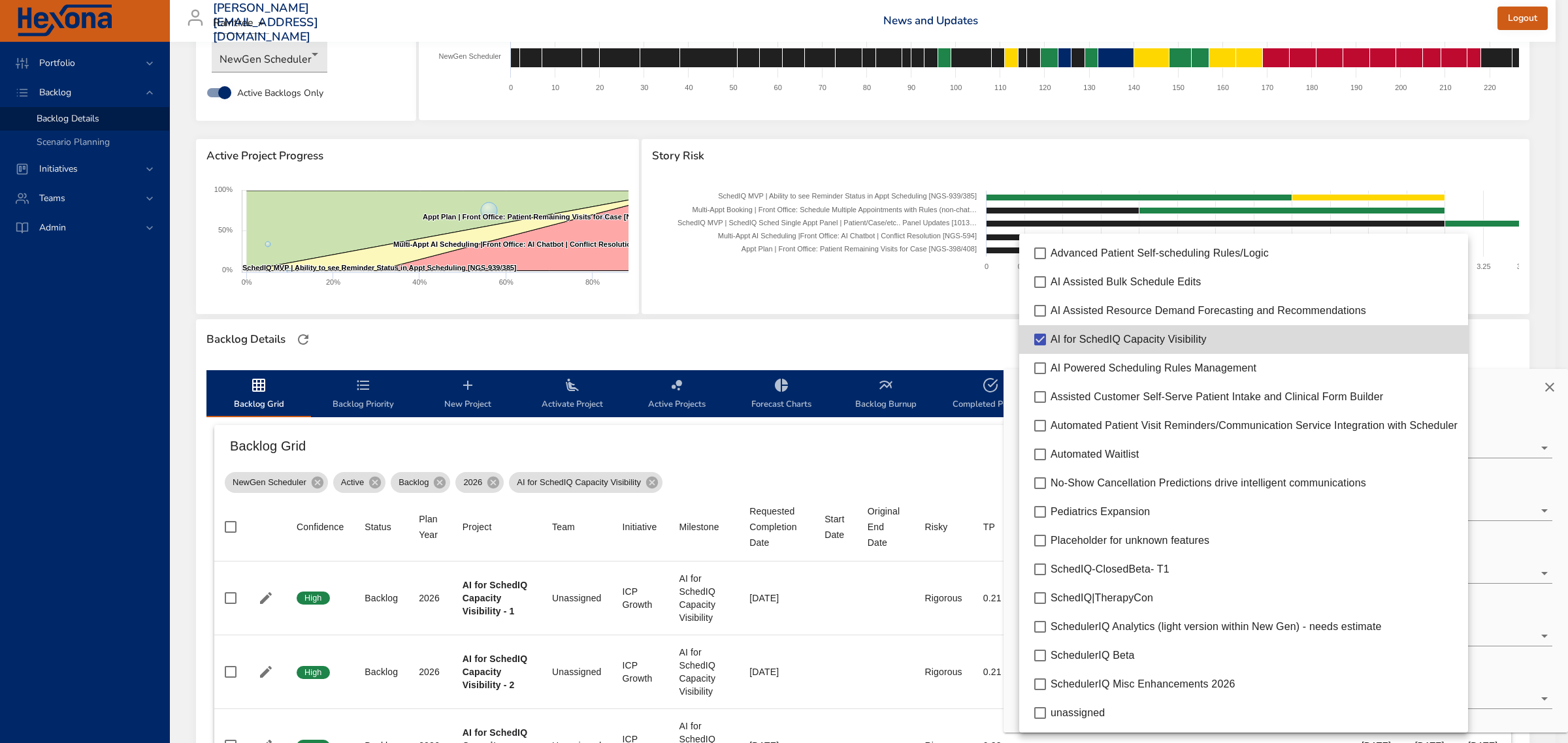
click at [947, 339] on div at bounding box center [784, 371] width 1568 height 743
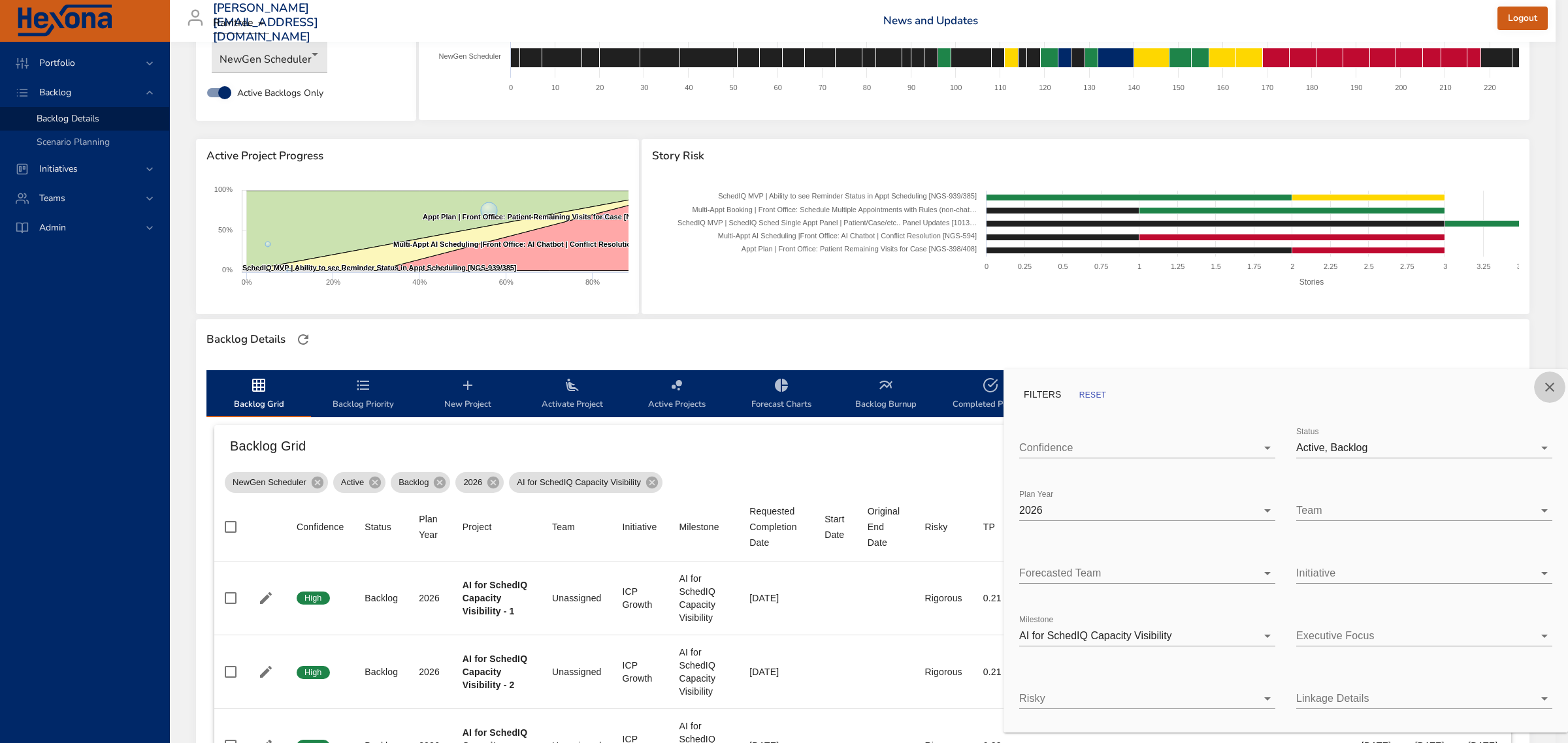
click at [1547, 384] on icon "Close" at bounding box center [1549, 387] width 9 height 9
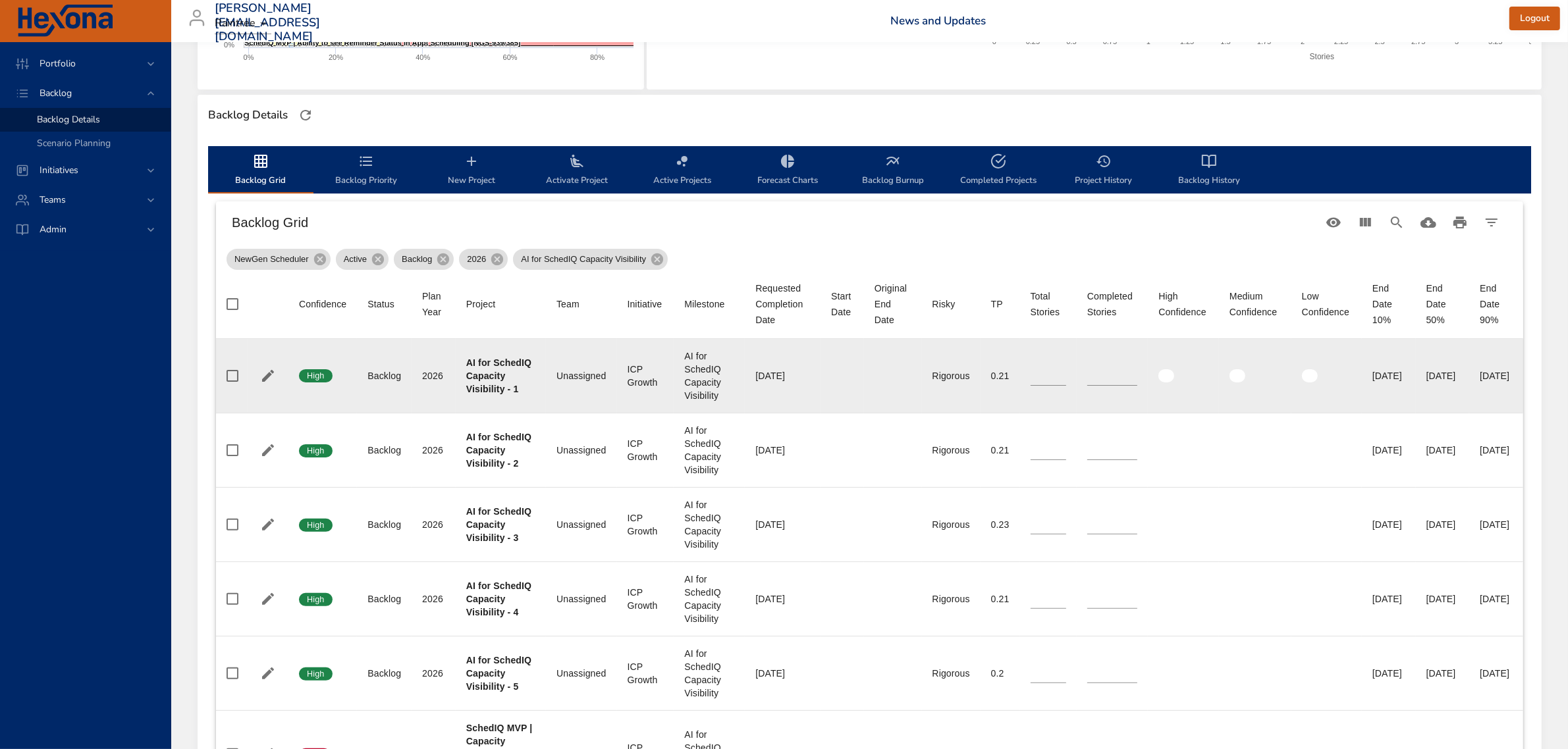
scroll to position [329, 0]
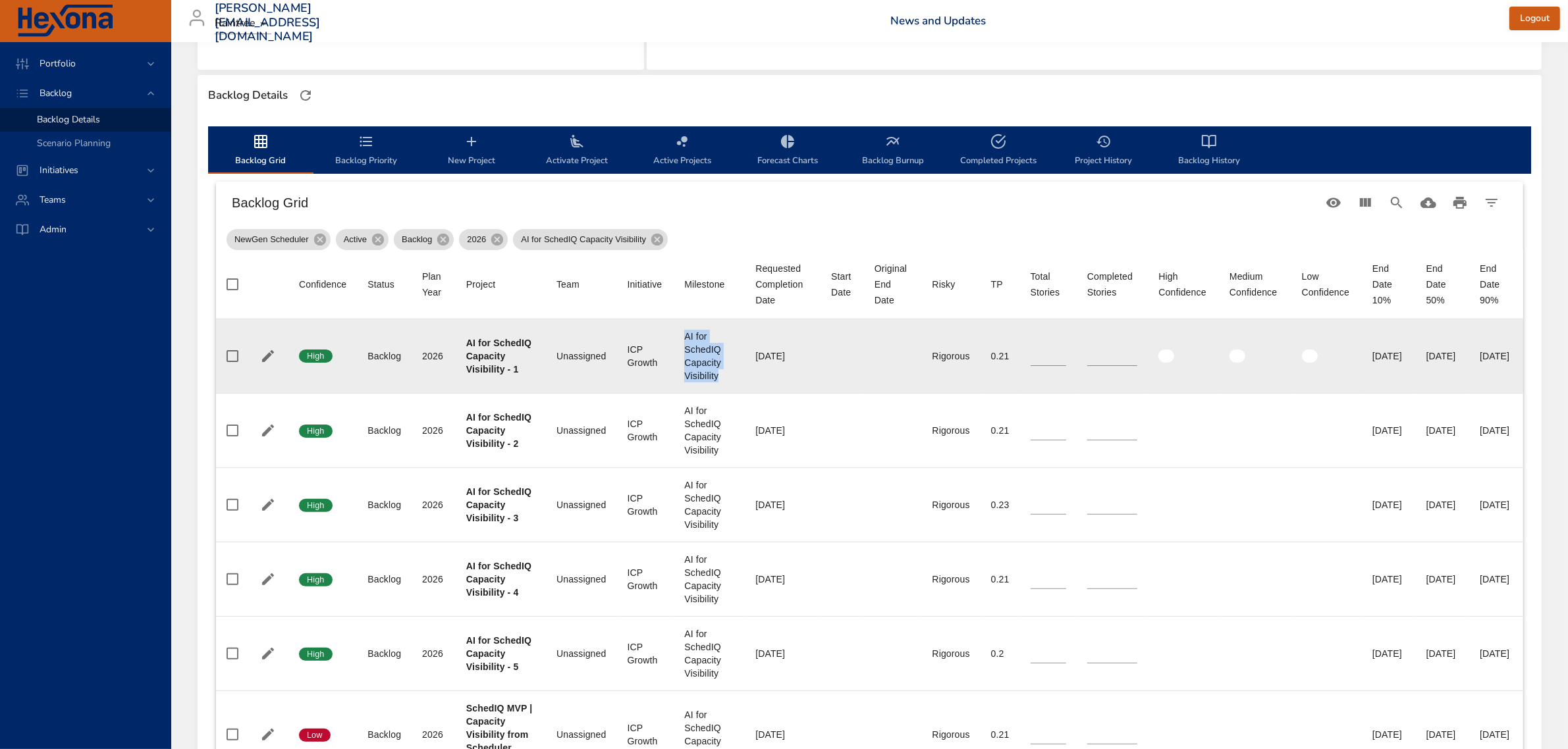
drag, startPoint x: 659, startPoint y: 337, endPoint x: 702, endPoint y: 392, distance: 69.8
click at [702, 392] on td "Milestone AI for SchedIQ Capacity Visibility" at bounding box center [709, 356] width 71 height 74
drag, startPoint x: 476, startPoint y: 339, endPoint x: 481, endPoint y: 388, distance: 49.3
click at [481, 376] on div "AI for SchedIQ Capacity Visibility - 1" at bounding box center [501, 356] width 69 height 40
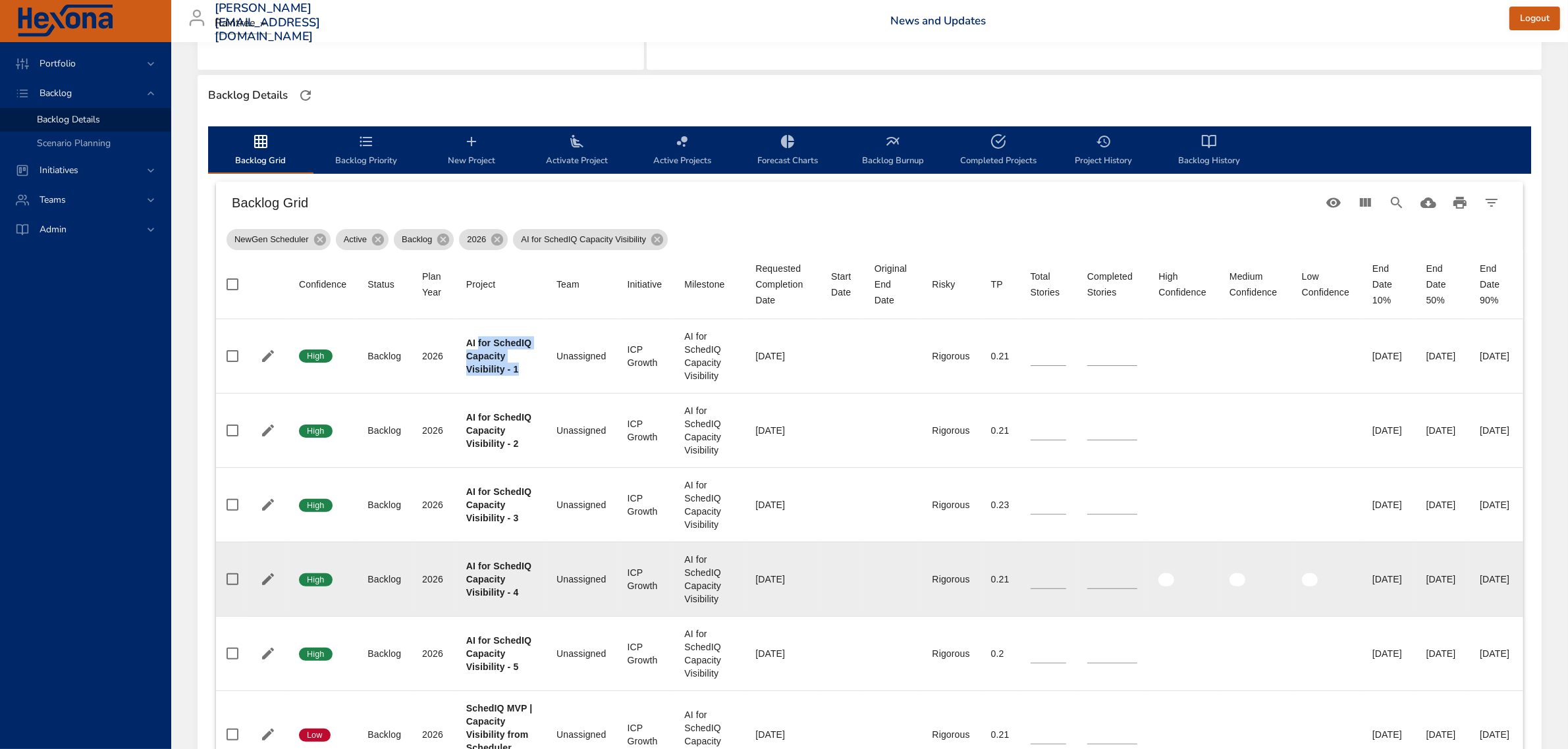
scroll to position [412, 0]
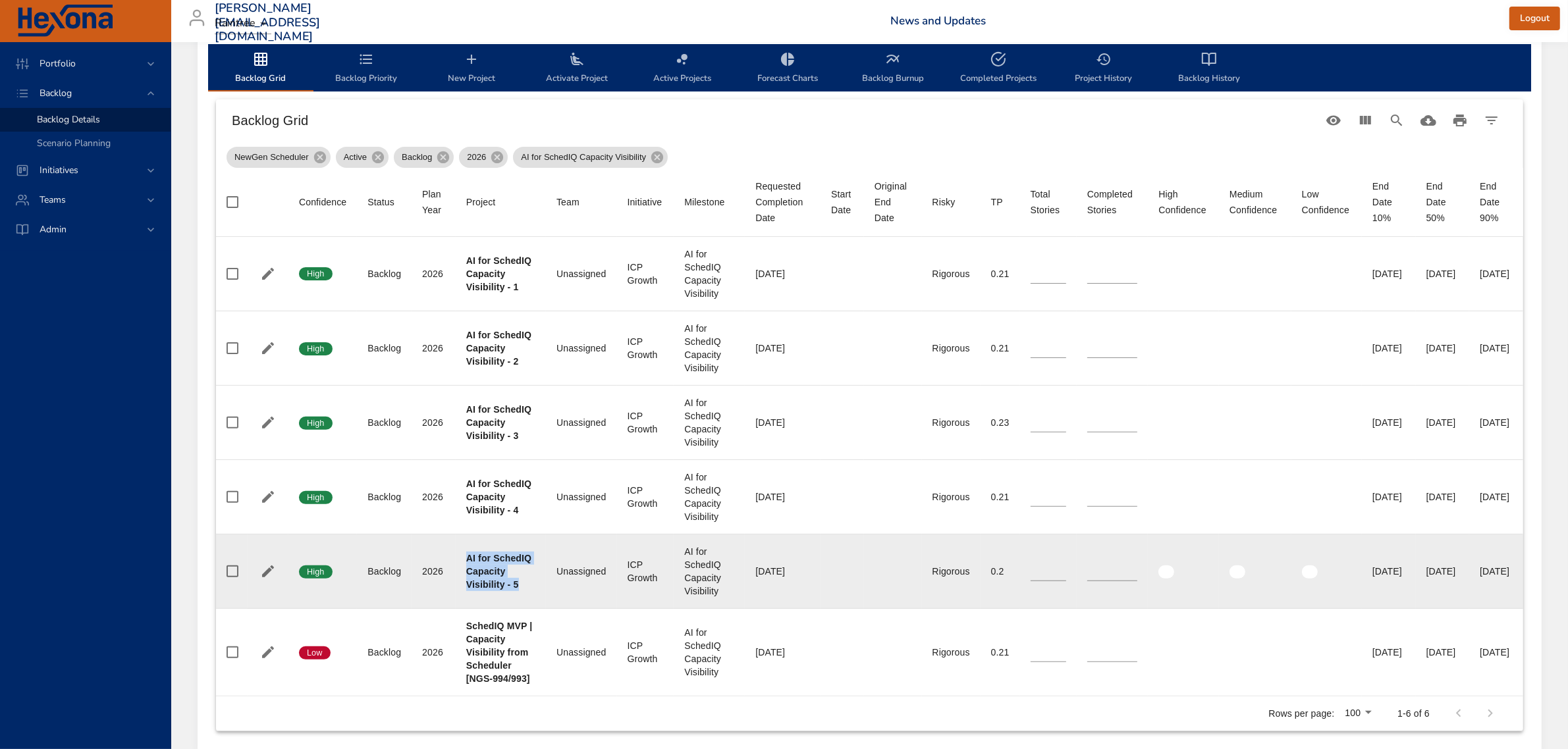
drag, startPoint x: 465, startPoint y: 609, endPoint x: 489, endPoint y: 655, distance: 51.9
click at [489, 609] on td "Project AI for SchedIQ Capacity Visibility - 5" at bounding box center [501, 571] width 90 height 74
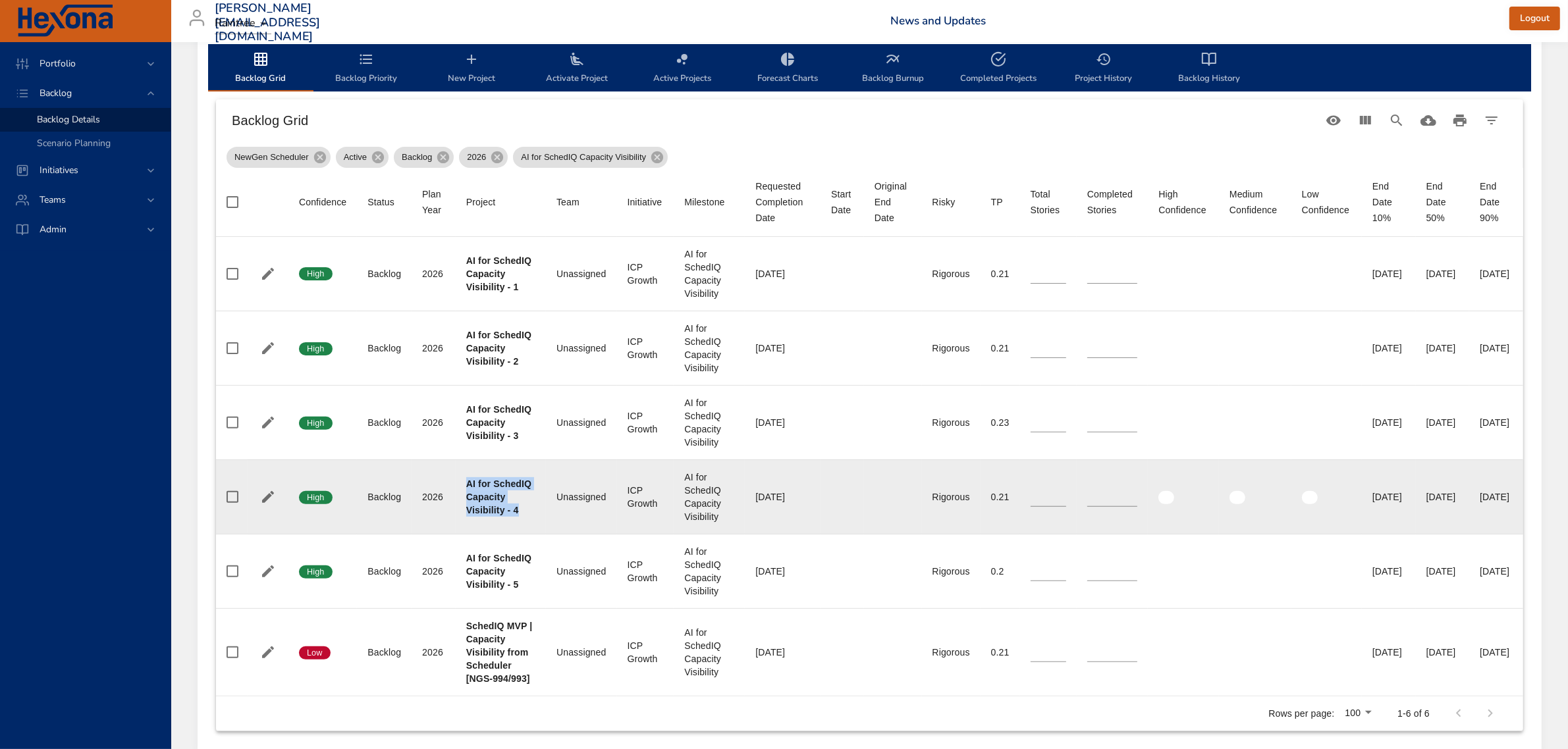
drag, startPoint x: 462, startPoint y: 512, endPoint x: 502, endPoint y: 568, distance: 68.8
click at [502, 534] on td "Project AI for SchedIQ Capacity Visibility - 4" at bounding box center [501, 496] width 90 height 74
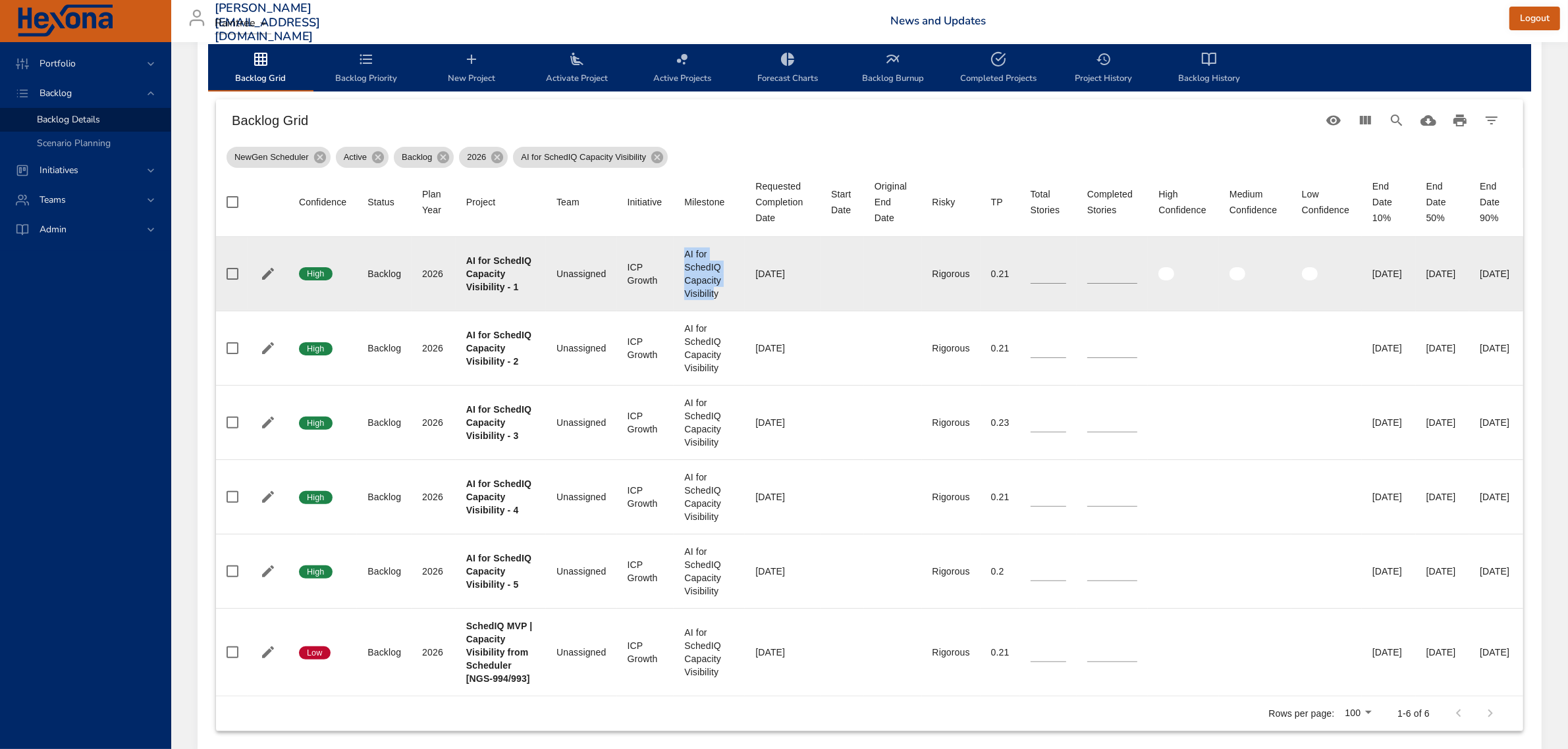
drag, startPoint x: 660, startPoint y: 261, endPoint x: 693, endPoint y: 303, distance: 53.4
click at [693, 300] on div "AI for SchedIQ Capacity Visibility" at bounding box center [709, 274] width 50 height 53
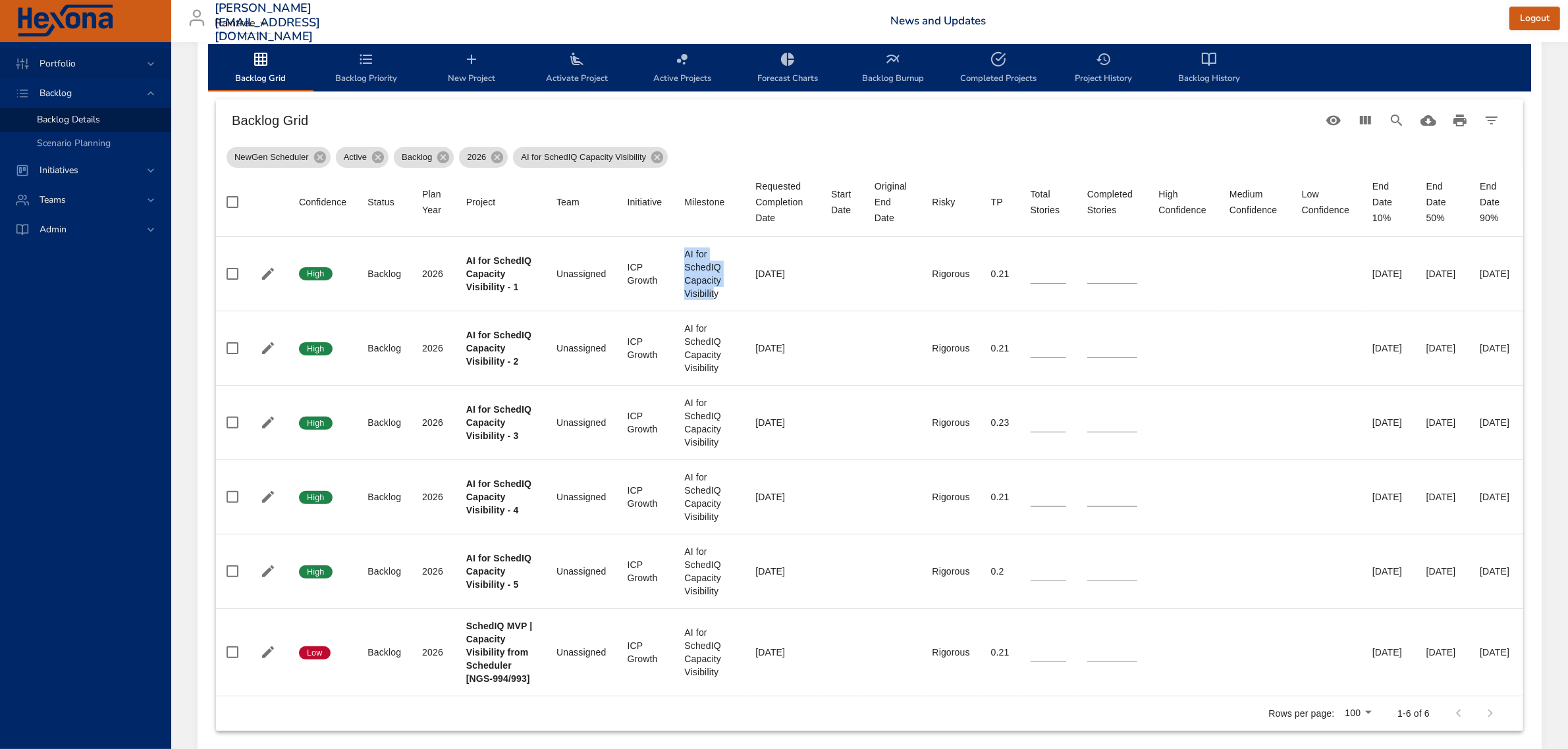
click at [74, 67] on span "Portfolio" at bounding box center [58, 63] width 57 height 12
click at [91, 161] on span "Portfolio Grid" at bounding box center [65, 161] width 56 height 12
